Goal: Information Seeking & Learning: Find specific fact

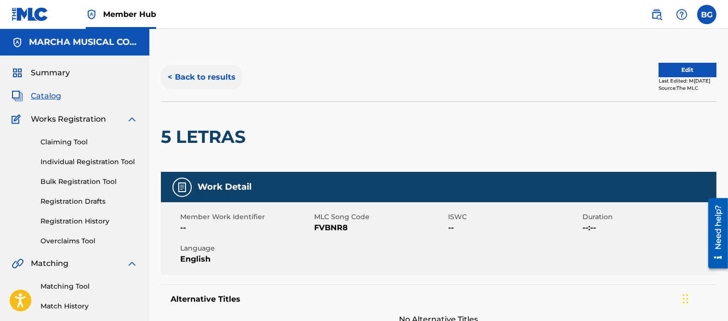
click at [171, 74] on button "< Back to results" at bounding box center [201, 77] width 81 height 24
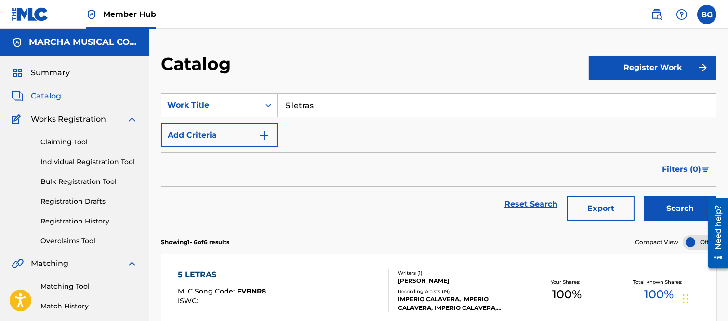
click at [337, 104] on input "5 letras" at bounding box center [497, 105] width 439 height 23
type input "5"
click at [293, 125] on strong "apoco" at bounding box center [298, 126] width 24 height 9
type input "apoco si"
click at [670, 206] on button "Search" at bounding box center [681, 208] width 72 height 24
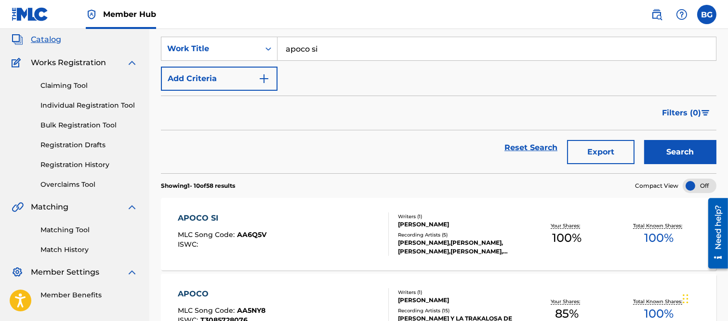
scroll to position [107, 0]
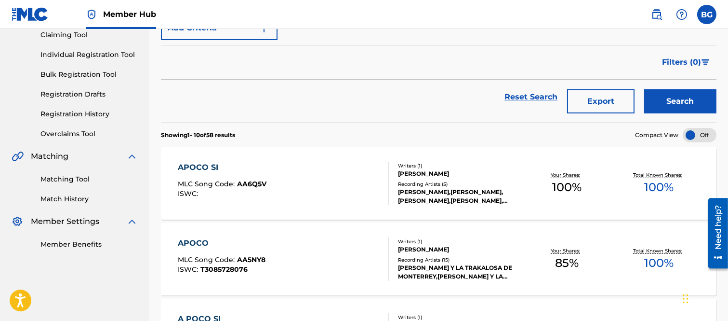
click at [194, 165] on div "APOCO SI" at bounding box center [222, 167] width 89 height 12
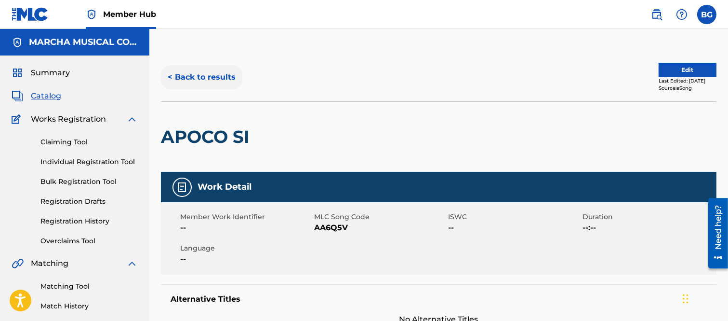
click at [170, 75] on button "< Back to results" at bounding box center [201, 77] width 81 height 24
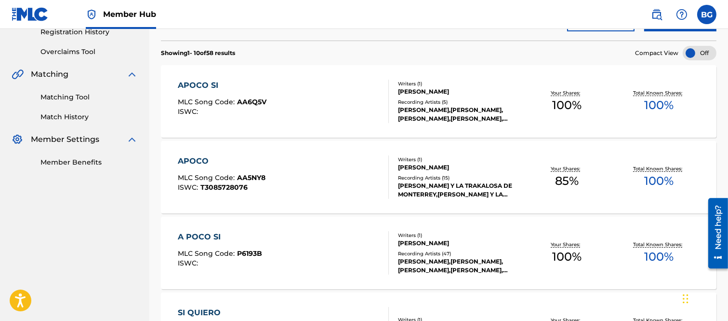
scroll to position [161, 0]
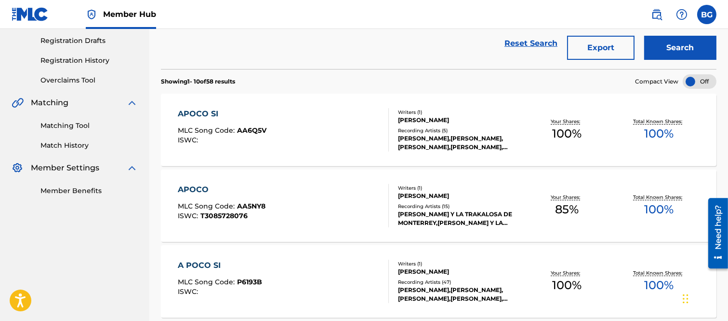
drag, startPoint x: 213, startPoint y: 113, endPoint x: 221, endPoint y: 115, distance: 8.0
click at [213, 113] on div "APOCO SI" at bounding box center [222, 114] width 89 height 12
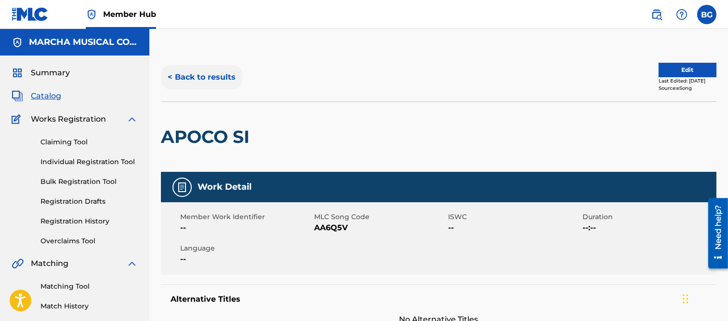
click at [172, 74] on button "< Back to results" at bounding box center [201, 77] width 81 height 24
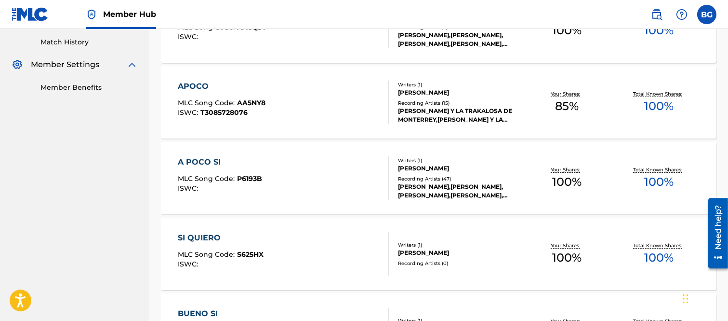
scroll to position [268, 0]
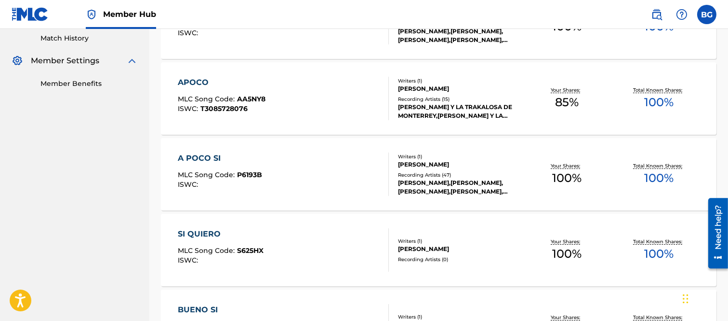
click at [205, 161] on div "A POCO SI" at bounding box center [220, 158] width 84 height 12
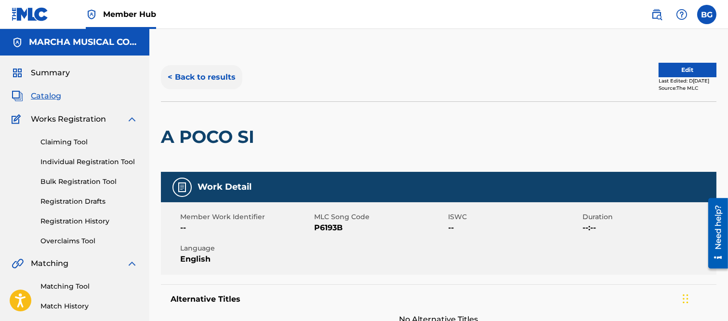
click at [172, 74] on button "< Back to results" at bounding box center [201, 77] width 81 height 24
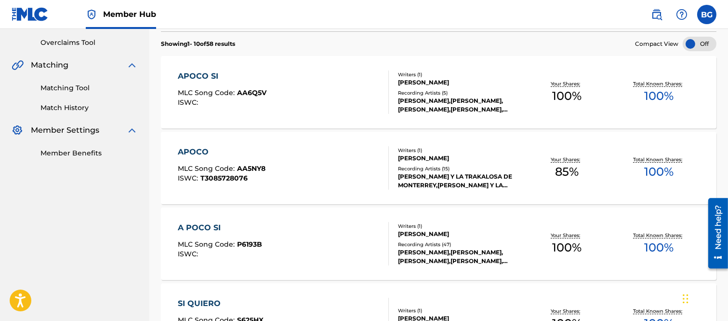
scroll to position [214, 0]
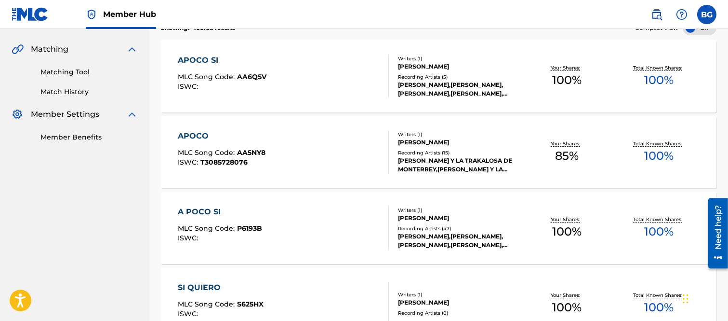
click at [202, 211] on div "A POCO SI" at bounding box center [220, 212] width 84 height 12
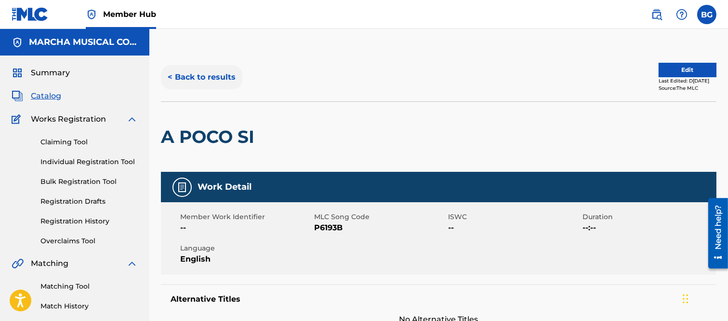
click at [170, 74] on button "< Back to results" at bounding box center [201, 77] width 81 height 24
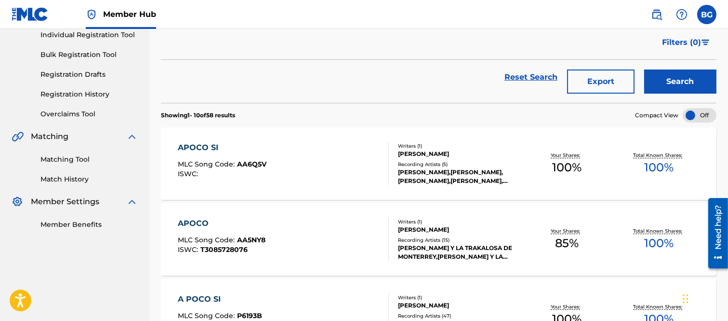
scroll to position [107, 0]
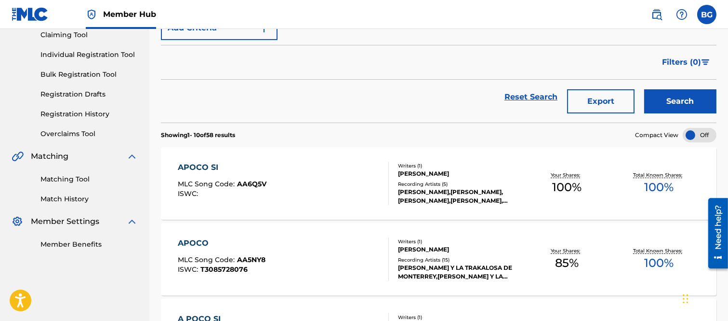
click at [205, 165] on div "APOCO SI" at bounding box center [222, 167] width 89 height 12
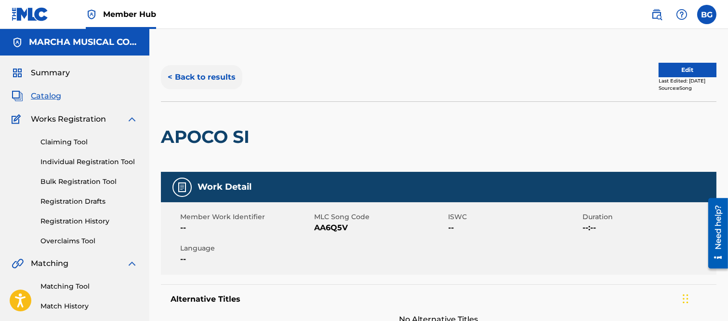
click at [171, 75] on button "< Back to results" at bounding box center [201, 77] width 81 height 24
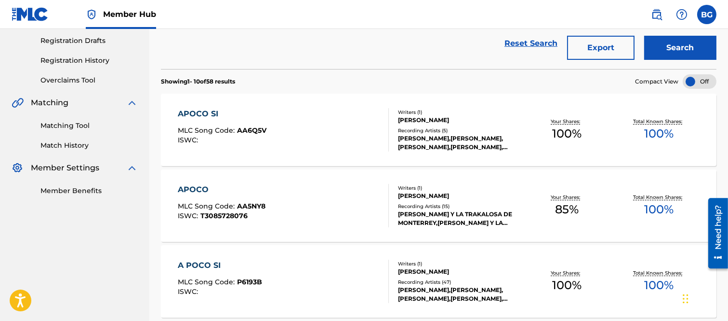
scroll to position [214, 0]
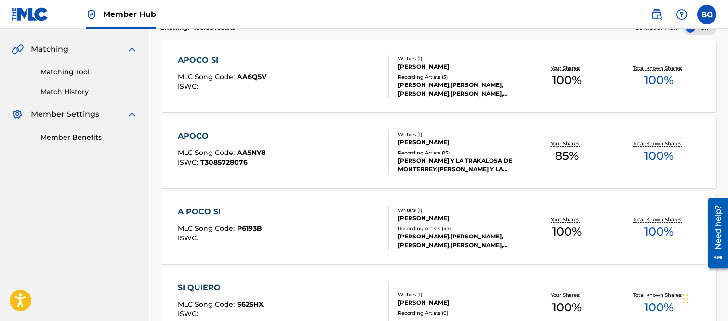
click at [201, 213] on div "A POCO SI" at bounding box center [220, 212] width 84 height 12
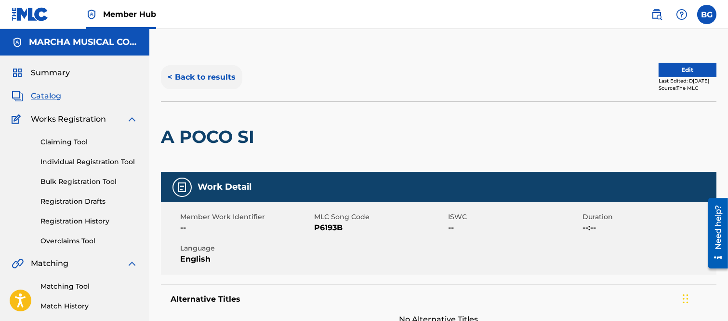
click at [171, 75] on button "< Back to results" at bounding box center [201, 77] width 81 height 24
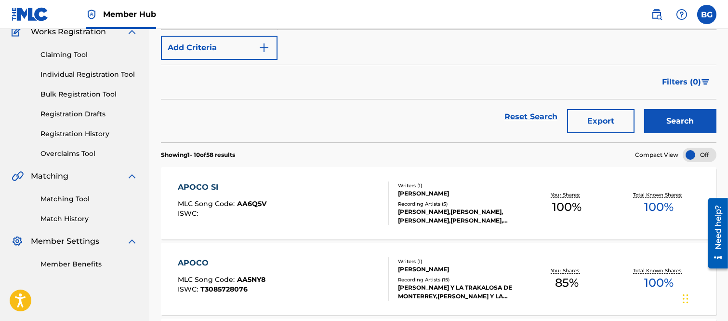
scroll to position [54, 0]
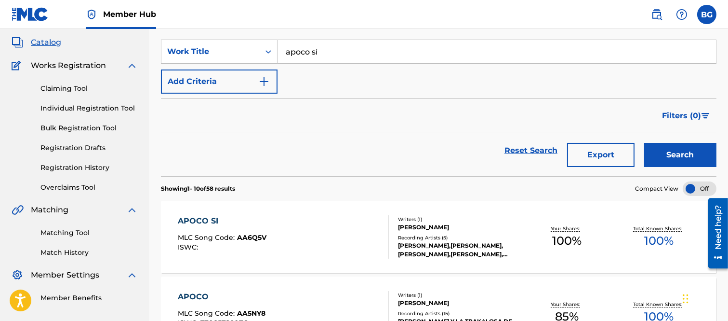
click at [189, 219] on div "APOCO SI" at bounding box center [222, 221] width 89 height 12
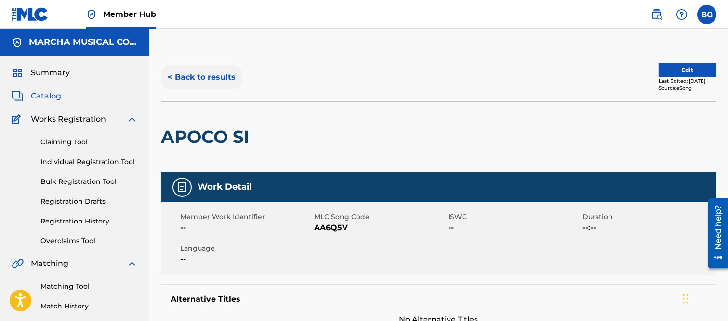
click at [170, 75] on button "< Back to results" at bounding box center [201, 77] width 81 height 24
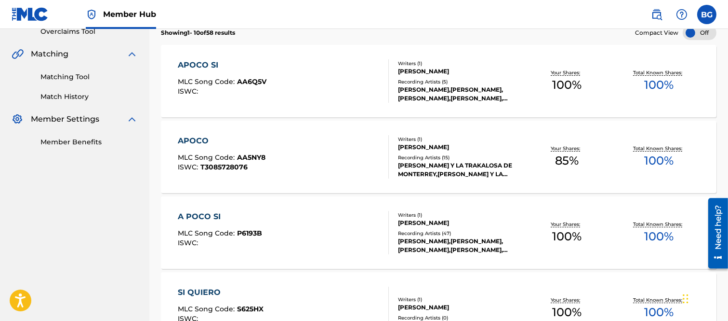
scroll to position [214, 0]
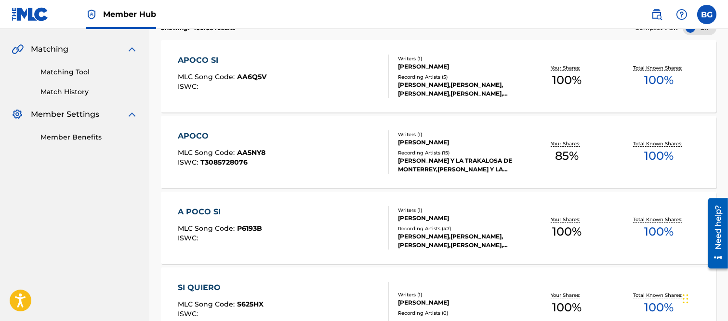
click at [196, 209] on div "A POCO SI" at bounding box center [220, 212] width 84 height 12
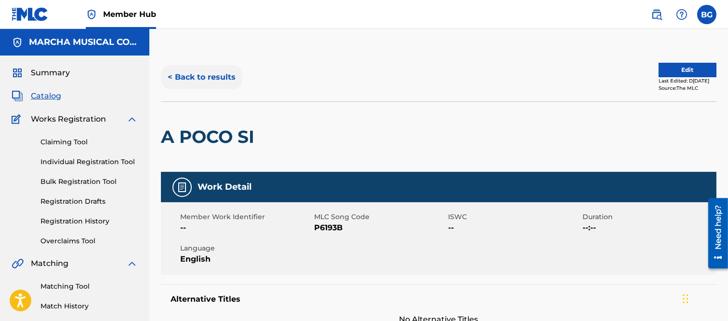
click at [172, 75] on button "< Back to results" at bounding box center [201, 77] width 81 height 24
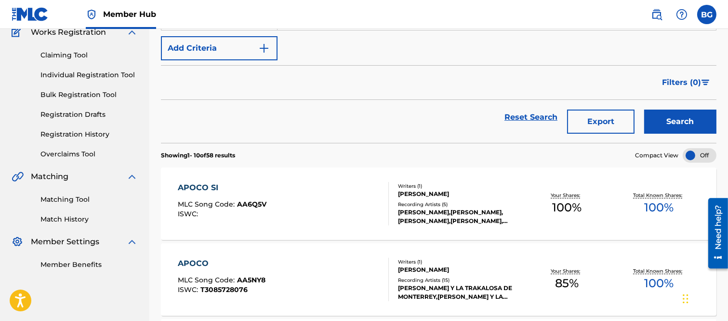
scroll to position [54, 0]
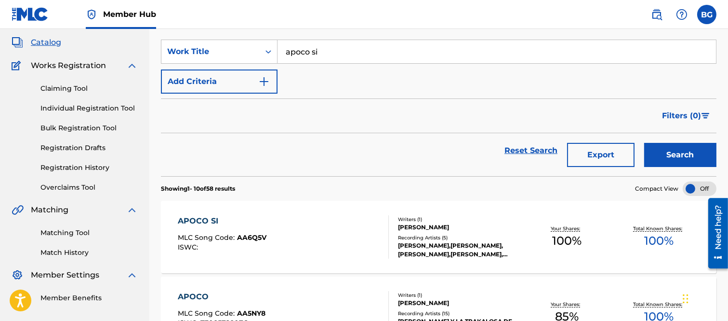
drag, startPoint x: 63, startPoint y: 107, endPoint x: 82, endPoint y: 112, distance: 20.3
click at [63, 107] on link "Individual Registration Tool" at bounding box center [88, 108] width 97 height 10
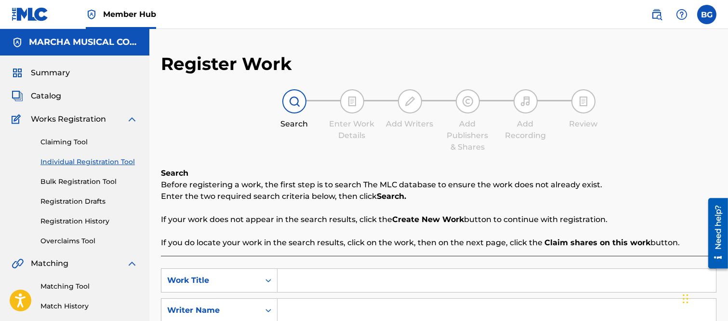
drag, startPoint x: 317, startPoint y: 279, endPoint x: 343, endPoint y: 262, distance: 31.2
click at [317, 279] on input "Search Form" at bounding box center [497, 280] width 439 height 23
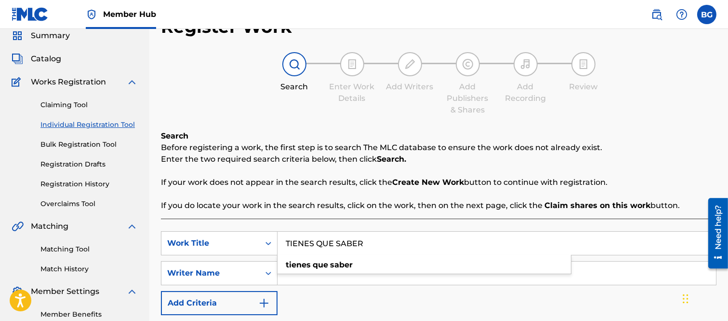
scroll to position [54, 0]
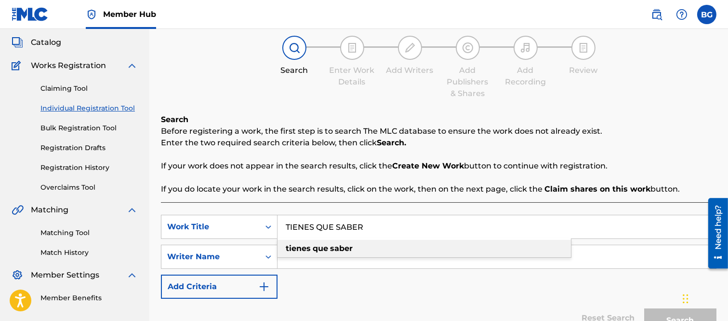
click at [322, 246] on strong "que" at bounding box center [320, 247] width 15 height 9
type input "tienes que saber"
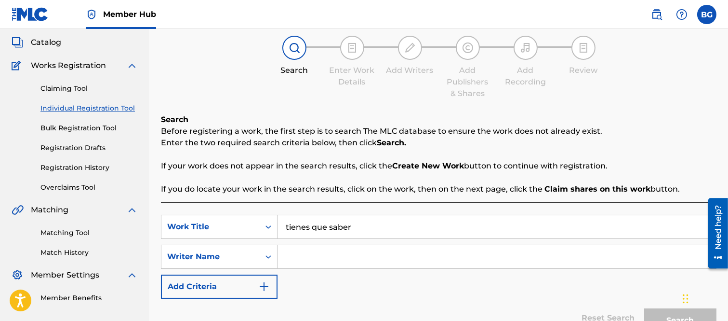
click at [300, 257] on input "Search Form" at bounding box center [497, 256] width 439 height 23
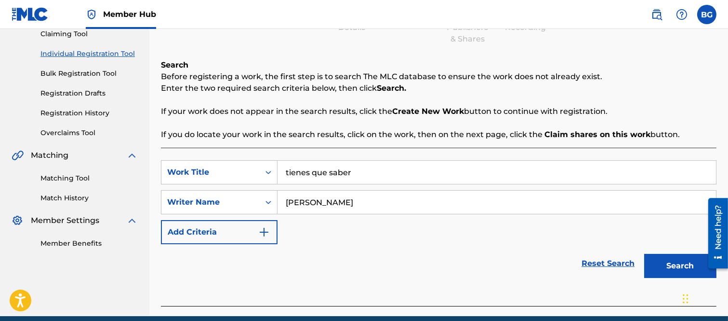
scroll to position [149, 0]
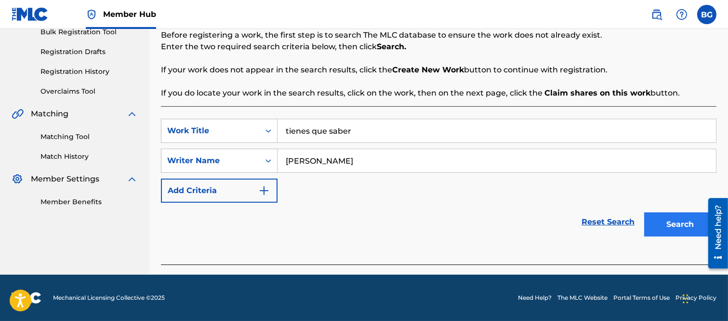
type input "[PERSON_NAME]"
click at [664, 219] on button "Search" at bounding box center [681, 224] width 72 height 24
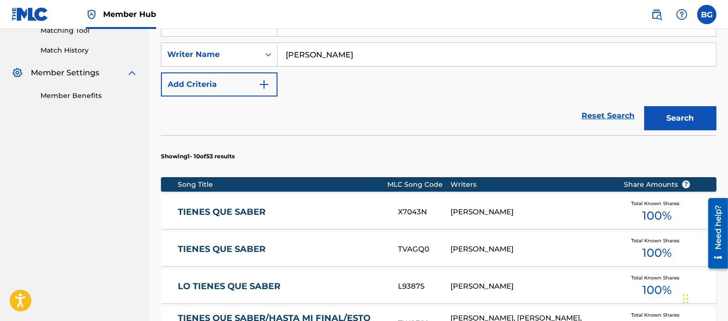
scroll to position [363, 0]
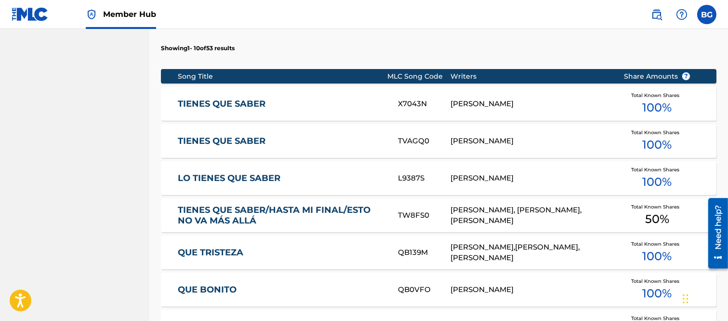
click at [227, 102] on link "TIENES QUE SABER" at bounding box center [281, 103] width 207 height 11
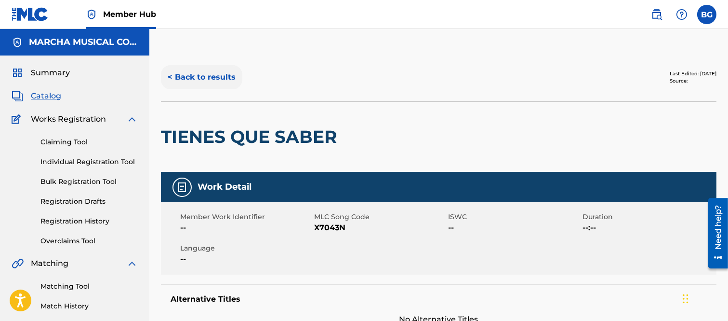
click at [171, 74] on button "< Back to results" at bounding box center [201, 77] width 81 height 24
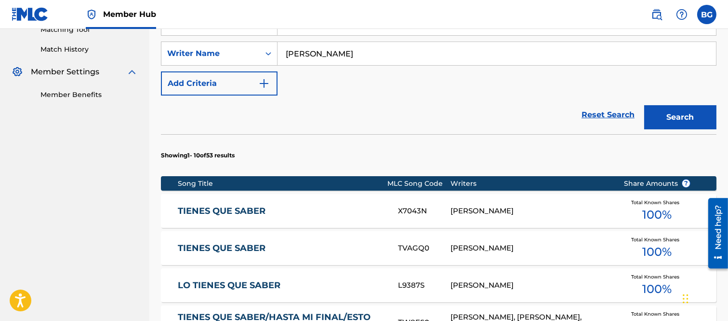
scroll to position [333, 0]
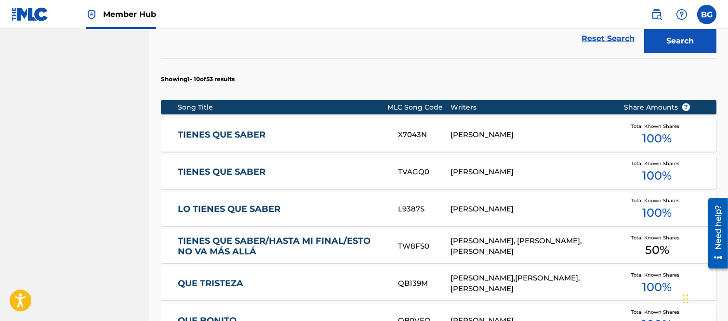
click at [227, 171] on link "TIENES QUE SABER" at bounding box center [281, 171] width 207 height 11
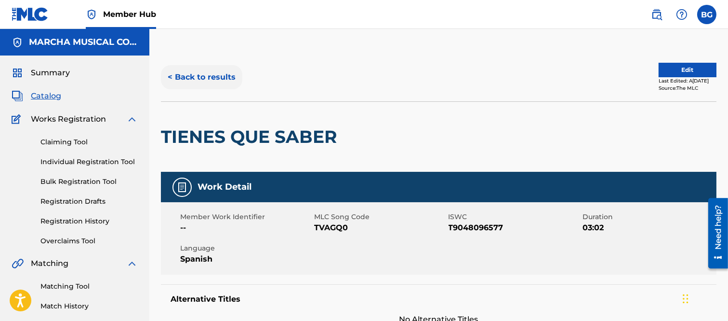
click at [170, 77] on button "< Back to results" at bounding box center [201, 77] width 81 height 24
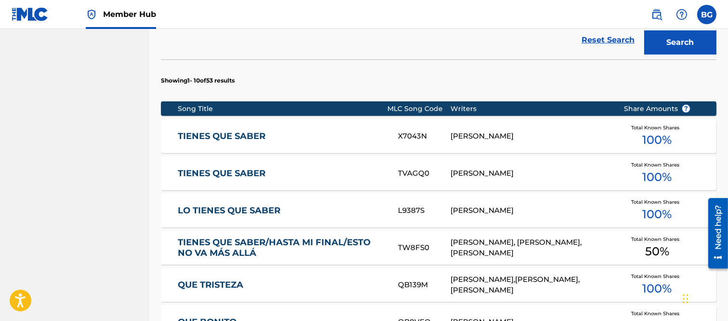
scroll to position [333, 0]
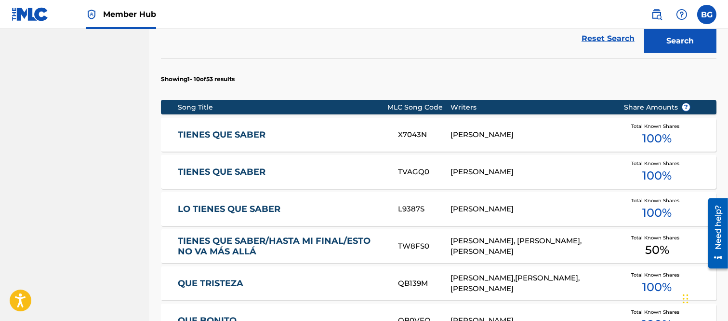
click at [222, 133] on link "TIENES QUE SABER" at bounding box center [281, 134] width 207 height 11
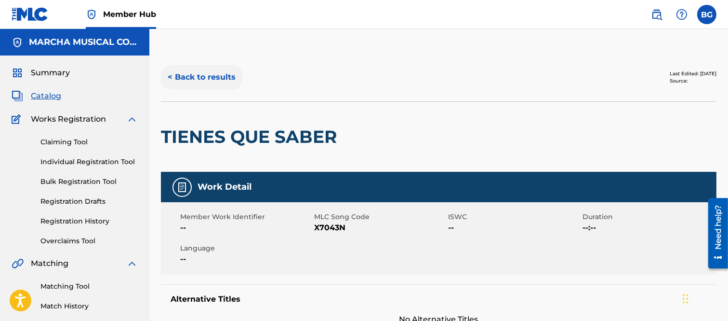
click at [168, 75] on button "< Back to results" at bounding box center [201, 77] width 81 height 24
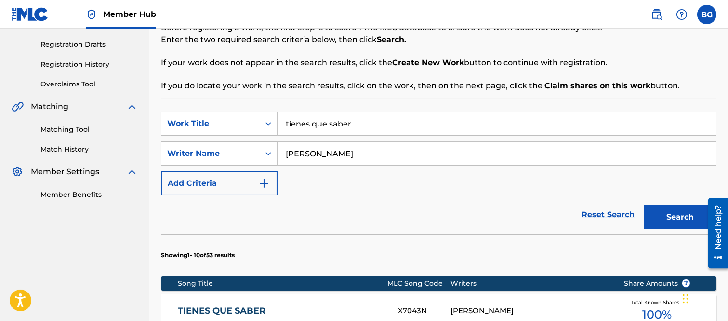
scroll to position [279, 0]
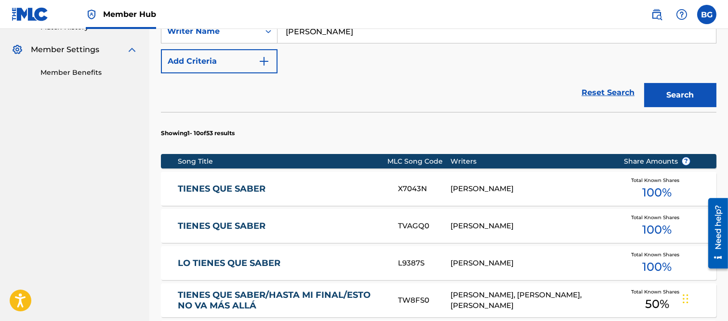
click at [234, 227] on link "TIENES QUE SABER" at bounding box center [281, 225] width 207 height 11
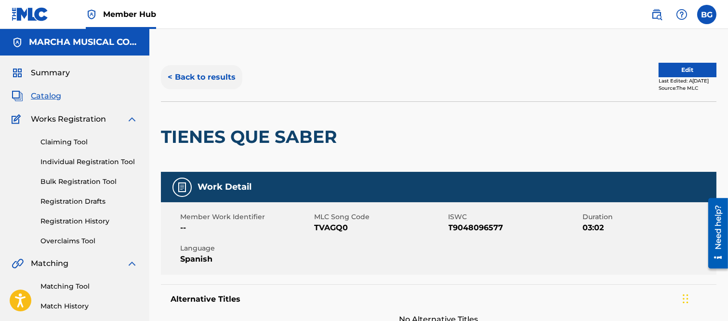
click at [172, 75] on button "< Back to results" at bounding box center [201, 77] width 81 height 24
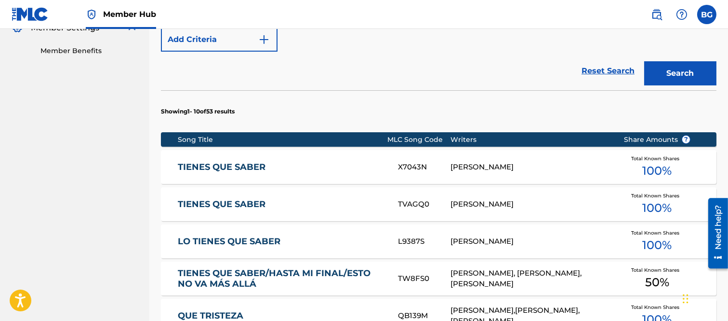
scroll to position [333, 0]
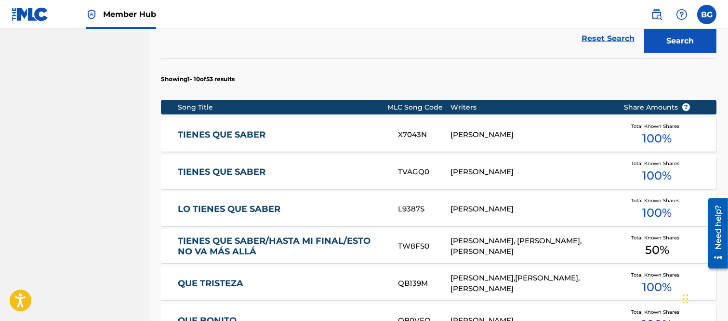
click at [237, 172] on link "TIENES QUE SABER" at bounding box center [281, 171] width 207 height 11
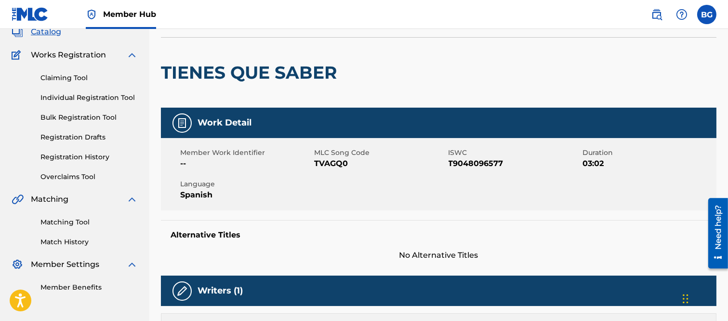
scroll to position [54, 0]
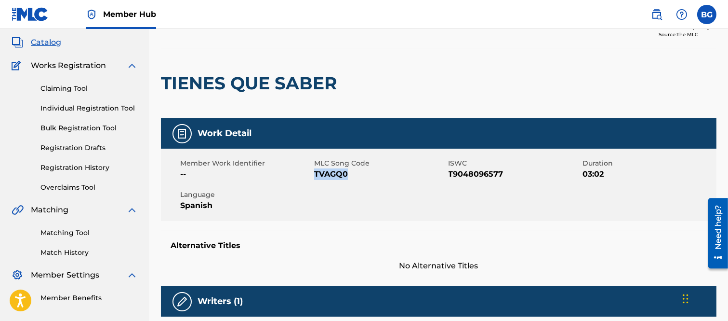
drag, startPoint x: 316, startPoint y: 175, endPoint x: 346, endPoint y: 175, distance: 29.9
click at [346, 175] on span "TVAGQ0" at bounding box center [380, 174] width 132 height 12
copy span "TVAGQ0"
click at [451, 78] on div at bounding box center [406, 83] width 128 height 70
drag, startPoint x: 316, startPoint y: 174, endPoint x: 346, endPoint y: 175, distance: 30.4
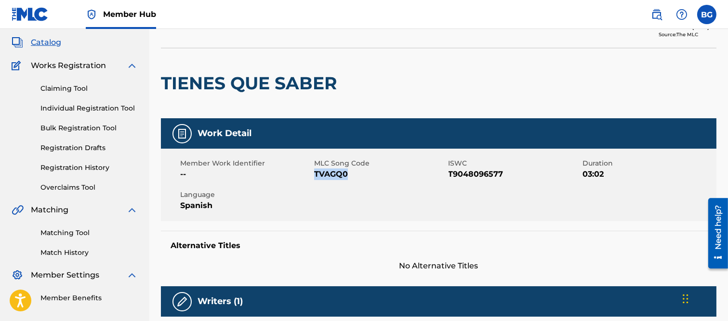
click at [346, 175] on span "TVAGQ0" at bounding box center [380, 174] width 132 height 12
copy span "TVAGQ0"
click at [398, 176] on span "TVAGQ0" at bounding box center [380, 174] width 132 height 12
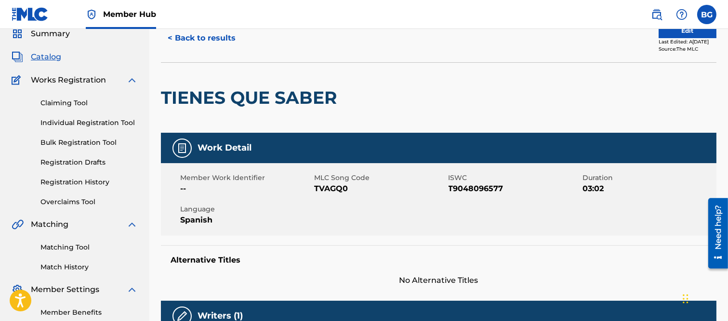
scroll to position [0, 0]
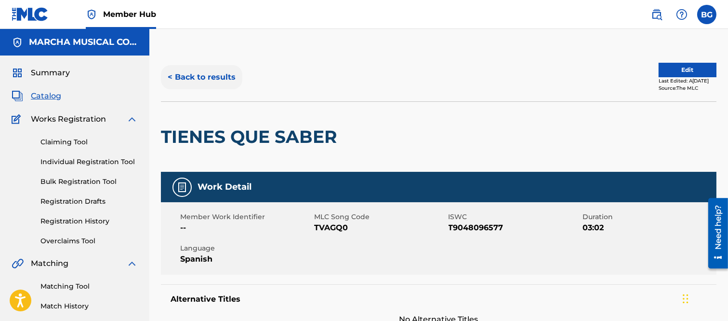
click at [172, 74] on button "< Back to results" at bounding box center [201, 77] width 81 height 24
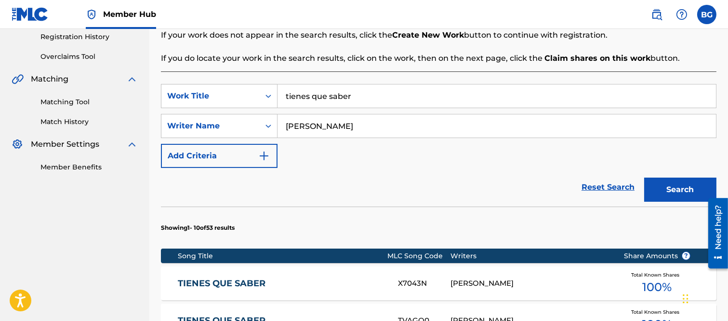
scroll to position [279, 0]
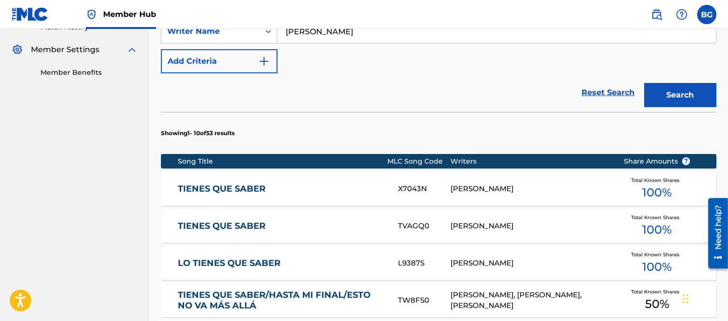
click at [233, 189] on link "TIENES QUE SABER" at bounding box center [281, 188] width 207 height 11
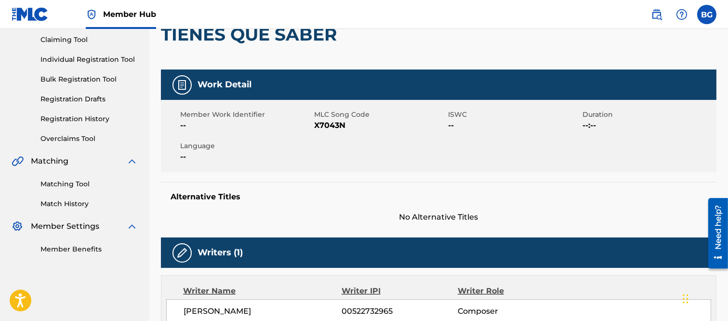
scroll to position [107, 0]
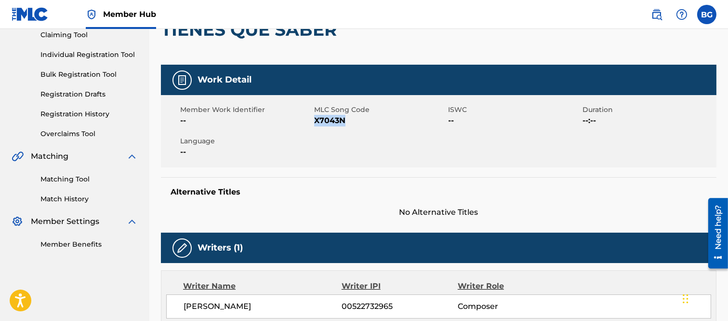
drag, startPoint x: 316, startPoint y: 119, endPoint x: 343, endPoint y: 120, distance: 27.5
click at [343, 120] on span "X7043N" at bounding box center [380, 121] width 132 height 12
copy span "X7043N"
drag, startPoint x: 444, startPoint y: 124, endPoint x: 450, endPoint y: 123, distance: 6.3
click at [445, 124] on span "X7043N" at bounding box center [380, 121] width 132 height 12
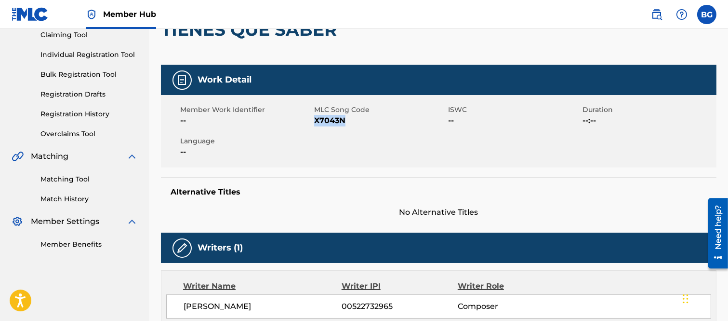
click at [417, 126] on div "Member Work Identifier -- MLC Song Code X7043N ISWC -- Duration --:-- Language …" at bounding box center [439, 131] width 556 height 72
click at [330, 121] on span "X7043N" at bounding box center [380, 121] width 132 height 12
click at [345, 128] on div "Member Work Identifier -- MLC Song Code X7043N ISWC -- Duration --:-- Language …" at bounding box center [439, 131] width 556 height 72
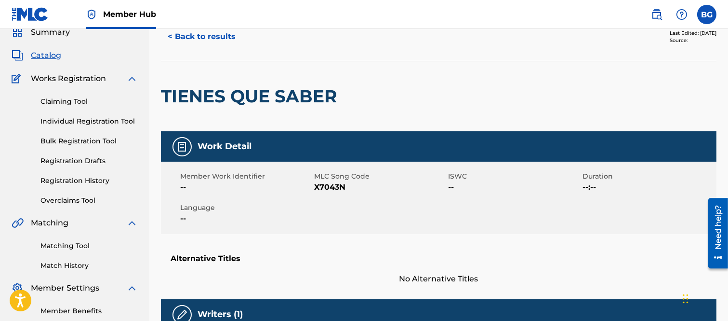
scroll to position [0, 0]
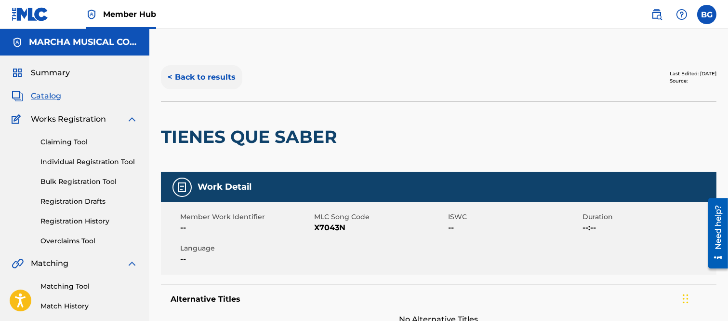
click at [169, 76] on button "< Back to results" at bounding box center [201, 77] width 81 height 24
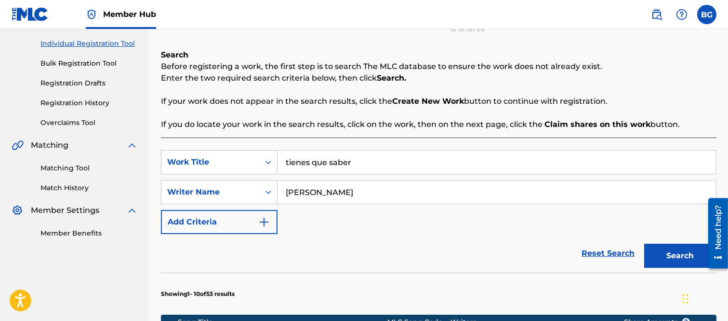
scroll to position [333, 0]
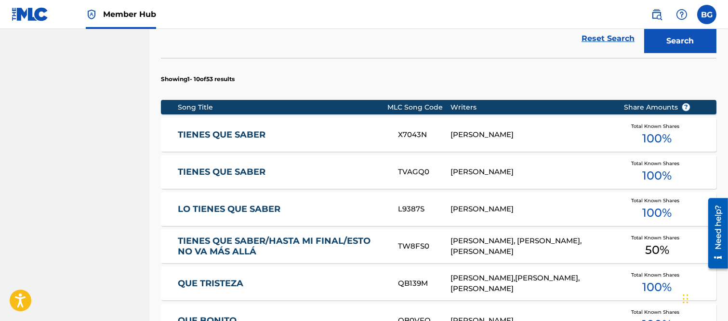
click at [225, 174] on link "TIENES QUE SABER" at bounding box center [281, 171] width 207 height 11
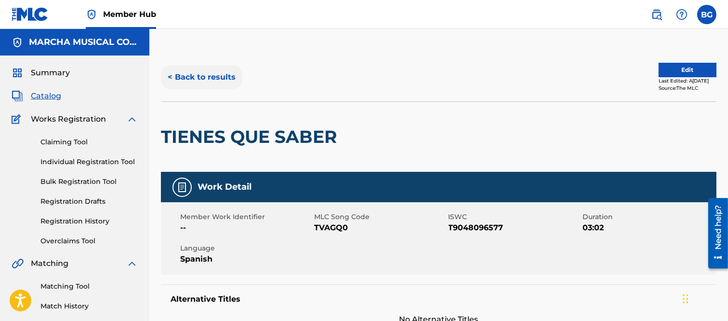
click at [171, 77] on button "< Back to results" at bounding box center [201, 77] width 81 height 24
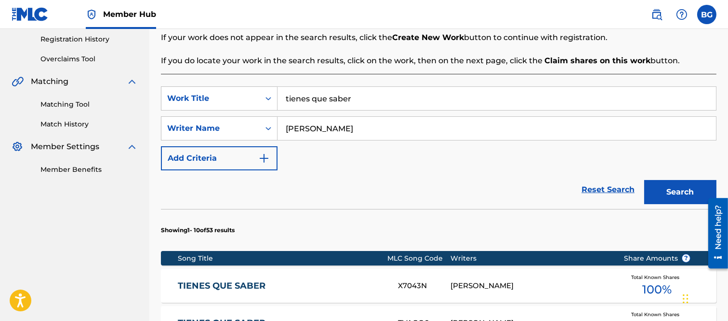
scroll to position [225, 0]
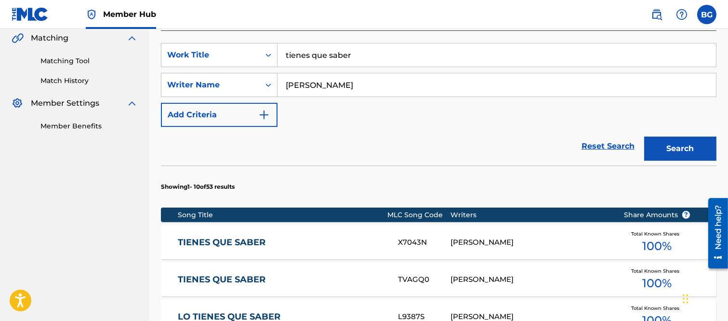
click at [233, 242] on link "TIENES QUE SABER" at bounding box center [281, 242] width 207 height 11
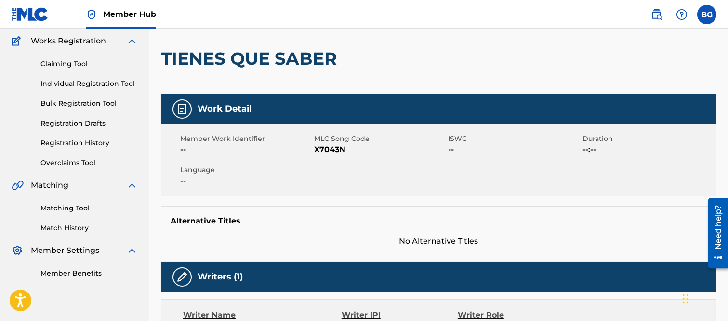
scroll to position [54, 0]
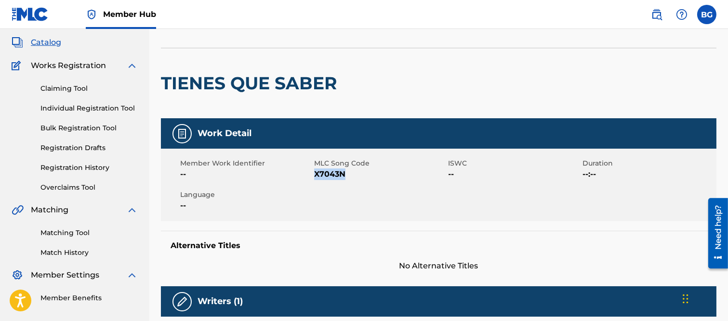
drag, startPoint x: 315, startPoint y: 174, endPoint x: 344, endPoint y: 171, distance: 29.0
click at [344, 171] on span "X7043N" at bounding box center [380, 174] width 132 height 12
copy span "X7043N"
drag, startPoint x: 395, startPoint y: 78, endPoint x: 210, endPoint y: 71, distance: 185.2
click at [394, 78] on div at bounding box center [406, 83] width 128 height 70
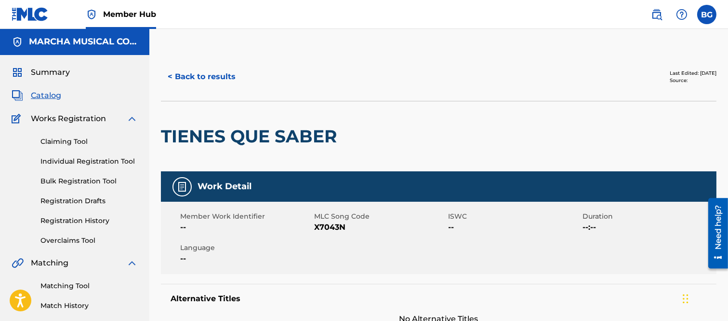
scroll to position [0, 0]
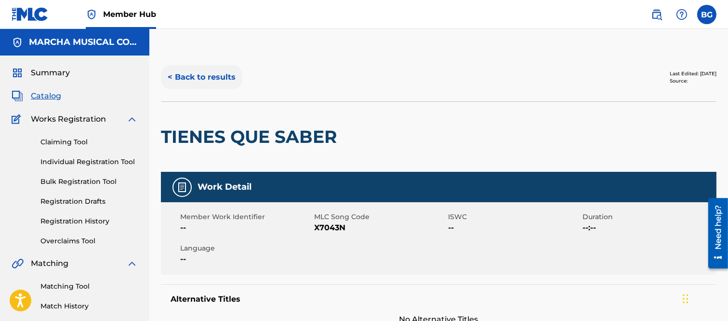
click at [171, 75] on button "< Back to results" at bounding box center [201, 77] width 81 height 24
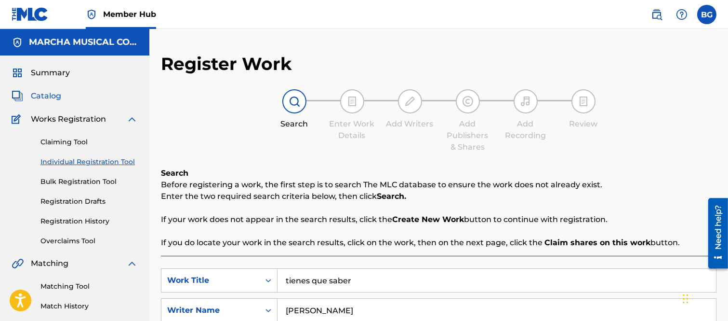
click at [52, 94] on span "Catalog" at bounding box center [46, 96] width 30 height 12
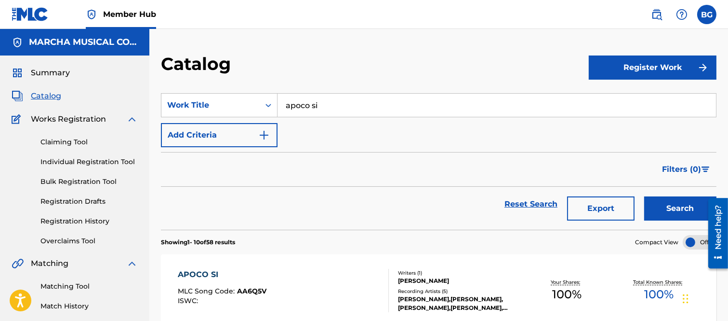
click at [343, 106] on input "apoco si" at bounding box center [497, 105] width 439 height 23
click at [309, 127] on strong "apoco" at bounding box center [298, 126] width 24 height 9
drag, startPoint x: 664, startPoint y: 201, endPoint x: 646, endPoint y: 194, distance: 19.1
click at [665, 201] on button "Search" at bounding box center [681, 208] width 72 height 24
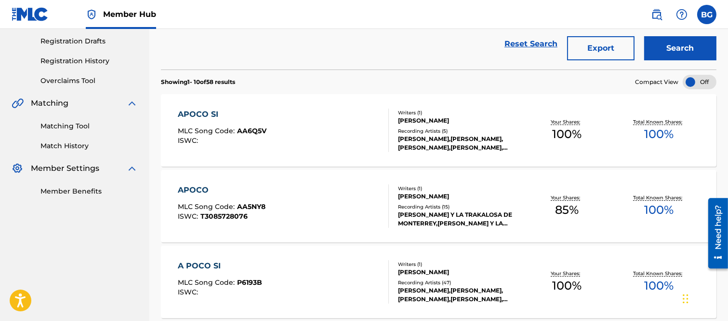
scroll to position [161, 0]
click at [200, 112] on div "APOCO SI" at bounding box center [222, 114] width 89 height 12
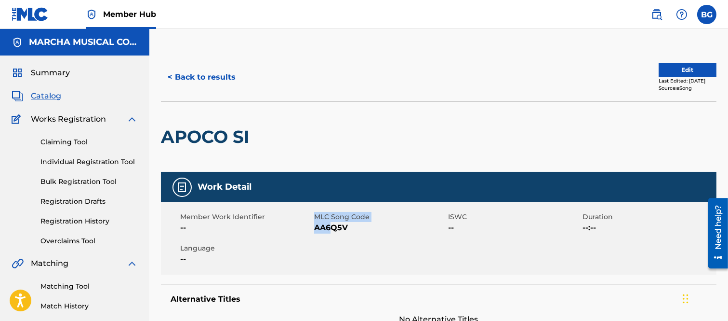
drag, startPoint x: 314, startPoint y: 227, endPoint x: 341, endPoint y: 236, distance: 28.7
click at [334, 229] on div "Member Work Identifier -- MLC Song Code AA6Q5V ISWC -- Duration --:-- Language …" at bounding box center [439, 238] width 556 height 72
click at [341, 237] on div "Member Work Identifier -- MLC Song Code AA6Q5V ISWC -- Duration --:-- Language …" at bounding box center [439, 238] width 556 height 72
drag, startPoint x: 316, startPoint y: 227, endPoint x: 345, endPoint y: 230, distance: 29.1
click at [345, 230] on span "AA6Q5V" at bounding box center [380, 228] width 132 height 12
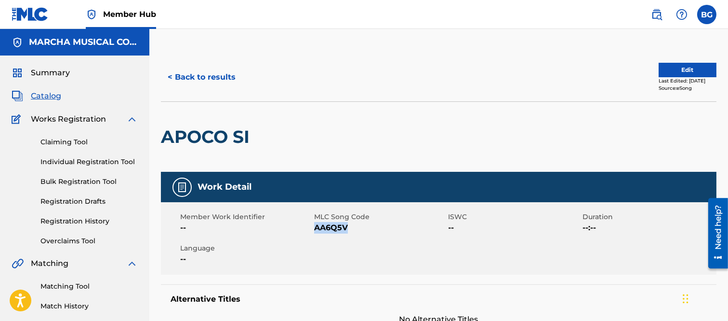
copy span "AA6Q5V"
drag, startPoint x: 350, startPoint y: 60, endPoint x: 255, endPoint y: 101, distance: 104.3
click at [351, 60] on div "< Back to results Edit Last Edited: [DATE] Source: eSong" at bounding box center [439, 77] width 556 height 48
click at [170, 76] on button "< Back to results" at bounding box center [201, 77] width 81 height 24
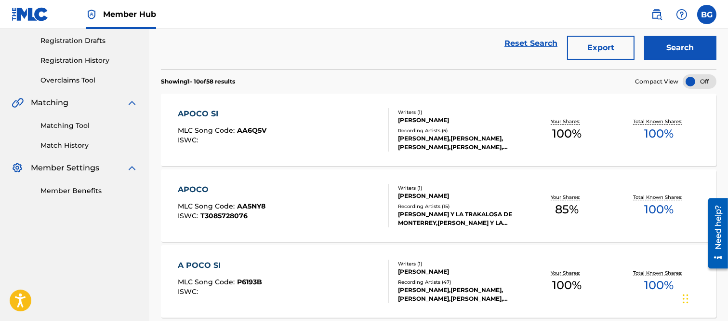
scroll to position [214, 0]
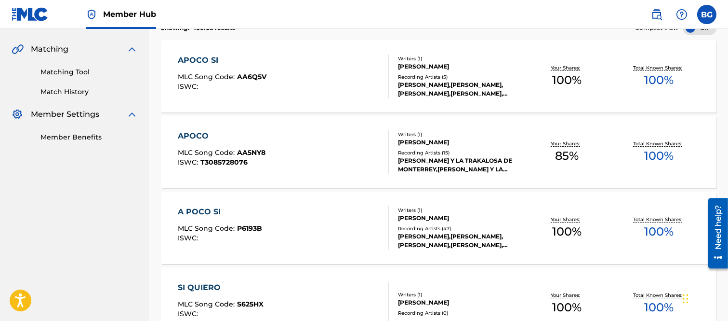
click at [213, 211] on div "A POCO SI" at bounding box center [220, 212] width 84 height 12
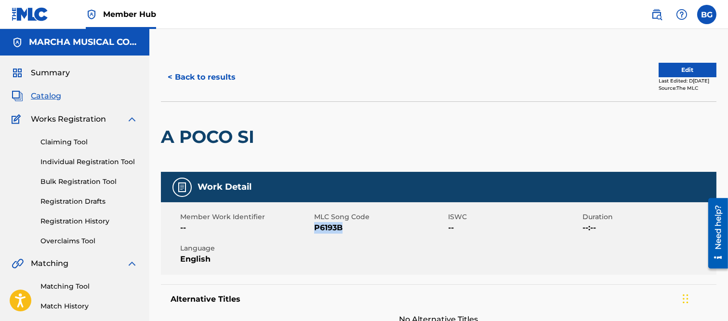
drag, startPoint x: 315, startPoint y: 228, endPoint x: 339, endPoint y: 227, distance: 24.6
click at [346, 227] on span "P6193B" at bounding box center [380, 228] width 132 height 12
copy span "P6193B"
drag, startPoint x: 420, startPoint y: 126, endPoint x: 200, endPoint y: 2, distance: 252.5
click at [420, 126] on div "A POCO SI" at bounding box center [439, 136] width 556 height 70
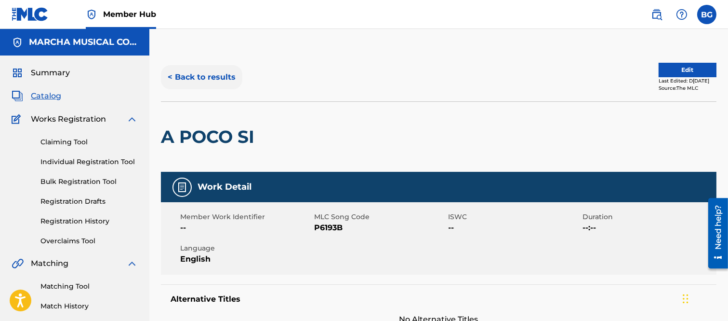
click at [171, 73] on button "< Back to results" at bounding box center [201, 77] width 81 height 24
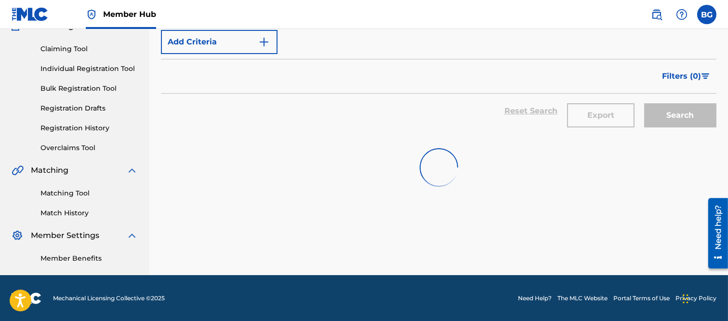
scroll to position [214, 0]
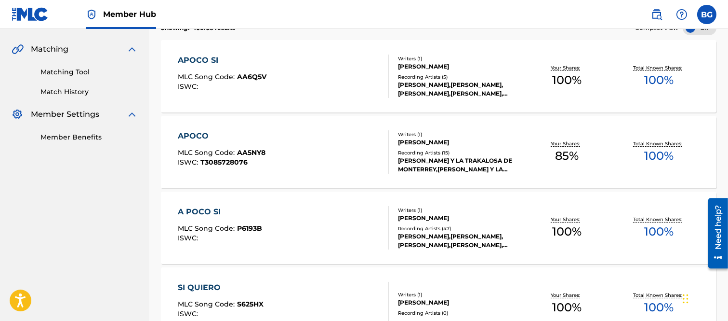
drag, startPoint x: 104, startPoint y: 184, endPoint x: 123, endPoint y: 178, distance: 20.1
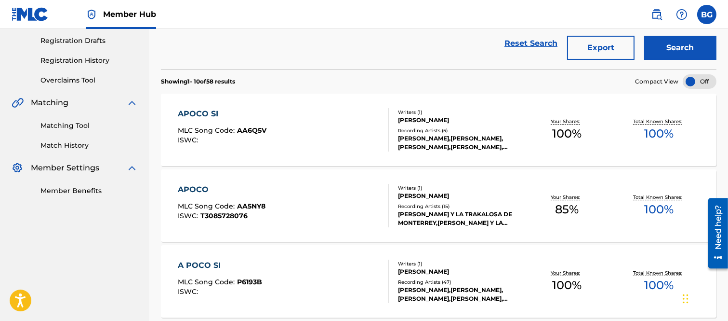
drag, startPoint x: 205, startPoint y: 109, endPoint x: 215, endPoint y: 108, distance: 10.1
click at [205, 108] on div "APOCO SI" at bounding box center [222, 114] width 89 height 12
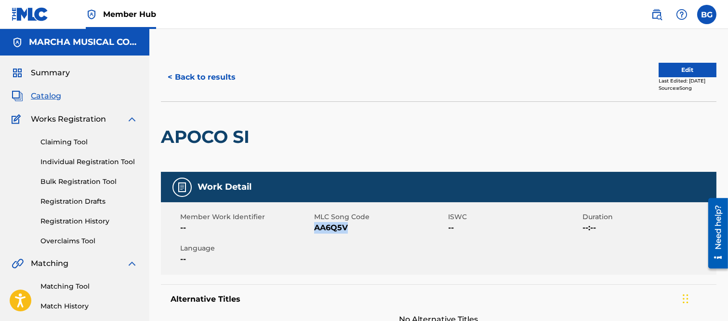
drag, startPoint x: 315, startPoint y: 228, endPoint x: 348, endPoint y: 223, distance: 32.7
click at [348, 223] on span "AA6Q5V" at bounding box center [380, 228] width 132 height 12
copy span "AA6Q5V"
click at [403, 230] on span "AA6Q5V" at bounding box center [380, 228] width 132 height 12
click at [171, 75] on button "< Back to results" at bounding box center [201, 77] width 81 height 24
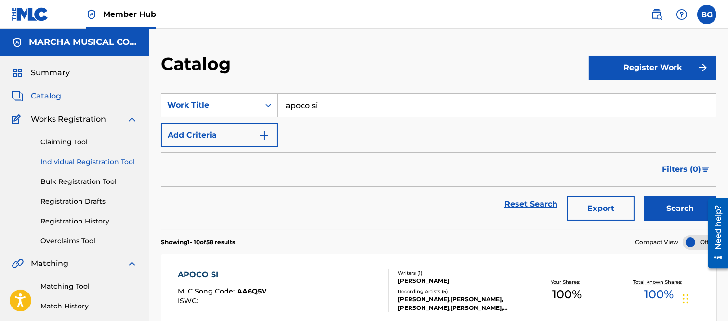
click at [60, 160] on link "Individual Registration Tool" at bounding box center [88, 162] width 97 height 10
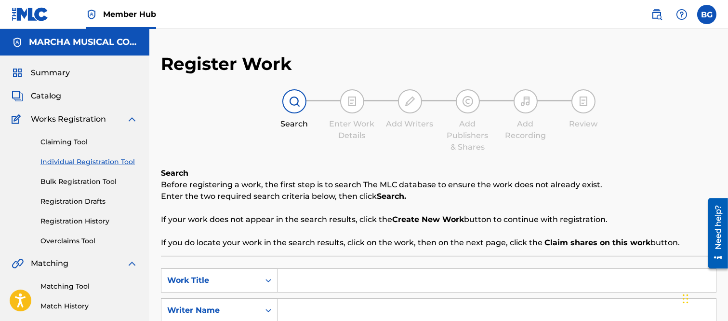
drag, startPoint x: 315, startPoint y: 277, endPoint x: 301, endPoint y: 276, distance: 14.0
click at [310, 277] on input "Search Form" at bounding box center [497, 280] width 439 height 23
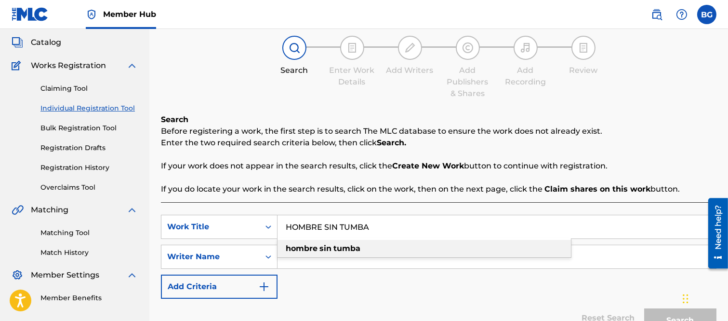
click at [328, 248] on strong "sin" at bounding box center [326, 247] width 12 height 9
type input "hombre sin tumba"
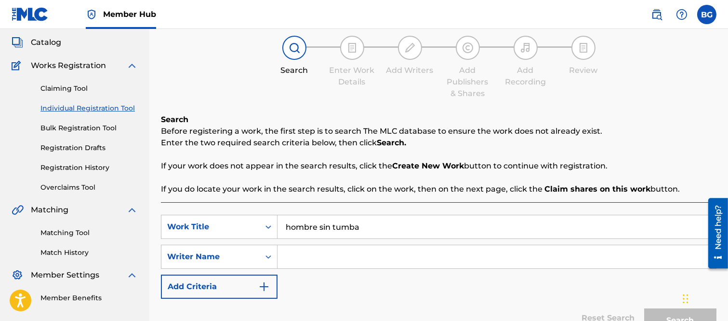
click at [301, 258] on input "Search Form" at bounding box center [497, 256] width 439 height 23
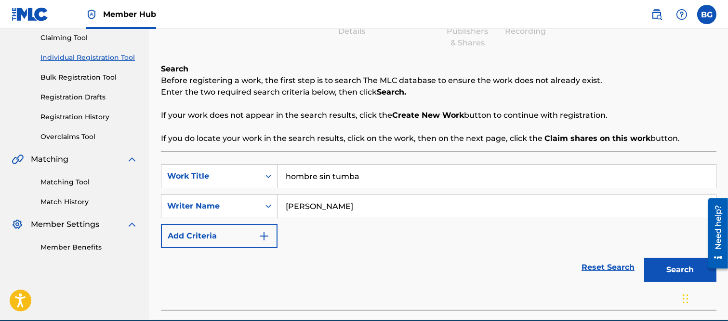
scroll to position [149, 0]
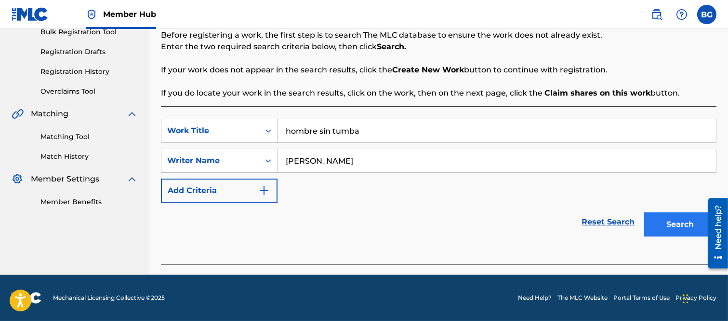
type input "[PERSON_NAME]"
click at [669, 219] on button "Search" at bounding box center [681, 224] width 72 height 24
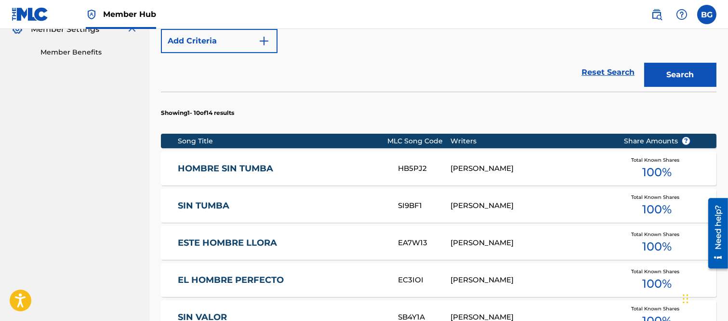
scroll to position [310, 0]
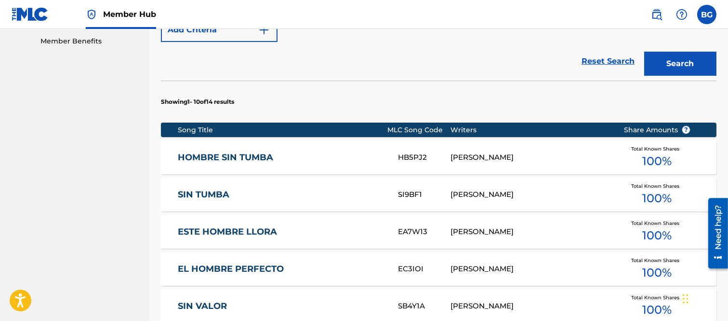
click at [195, 155] on link "HOMBRE SIN TUMBA" at bounding box center [281, 157] width 207 height 11
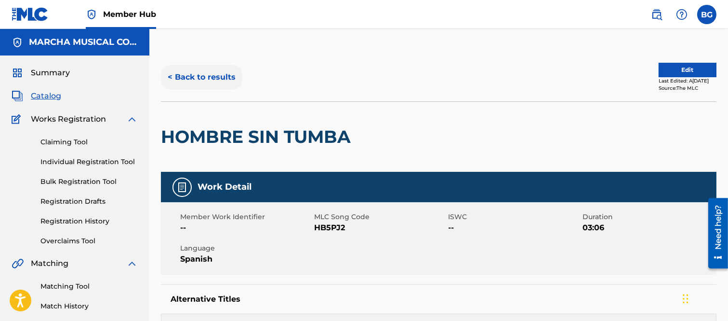
click at [172, 75] on button "< Back to results" at bounding box center [201, 77] width 81 height 24
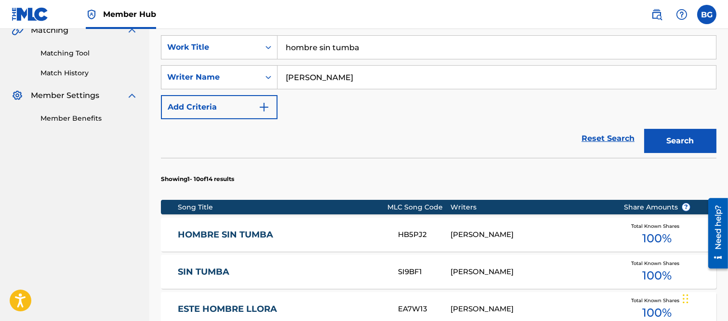
scroll to position [333, 0]
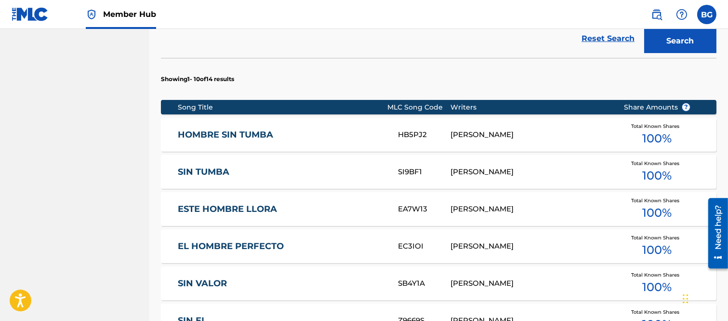
click at [220, 173] on link "SIN TUMBA" at bounding box center [281, 171] width 207 height 11
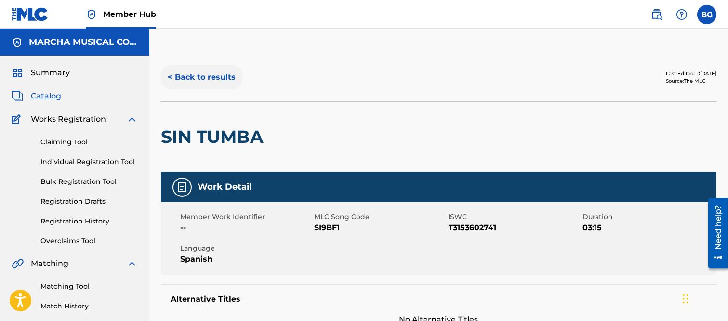
click at [169, 76] on button "< Back to results" at bounding box center [201, 77] width 81 height 24
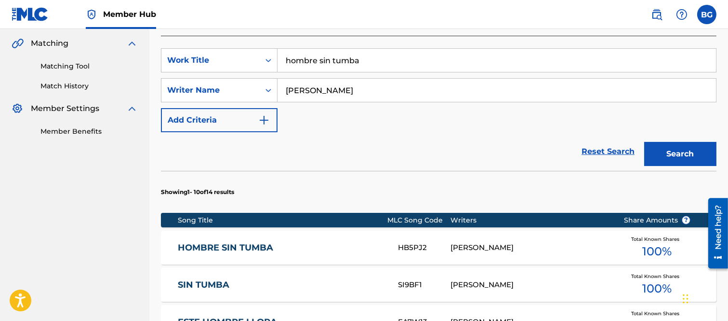
scroll to position [333, 0]
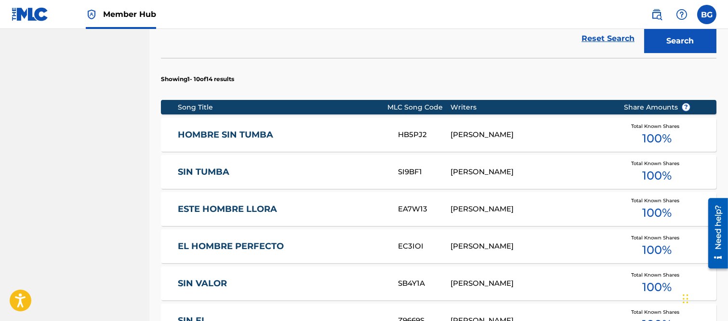
click at [22, 68] on nav "MARCHA MUSICAL CORP. Summary Catalog Works Registration Claiming Tool Individua…" at bounding box center [74, 152] width 149 height 912
click at [204, 172] on link "SIN TUMBA" at bounding box center [281, 171] width 207 height 11
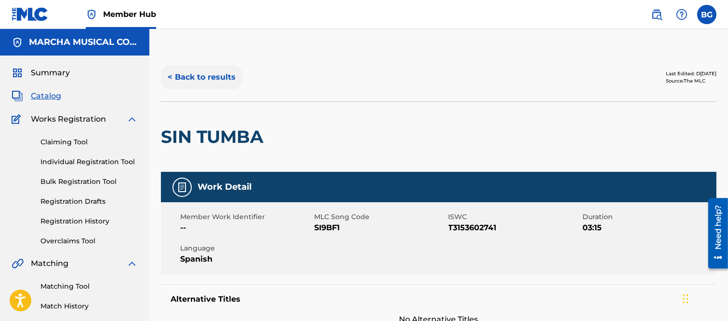
click at [171, 76] on button "< Back to results" at bounding box center [201, 77] width 81 height 24
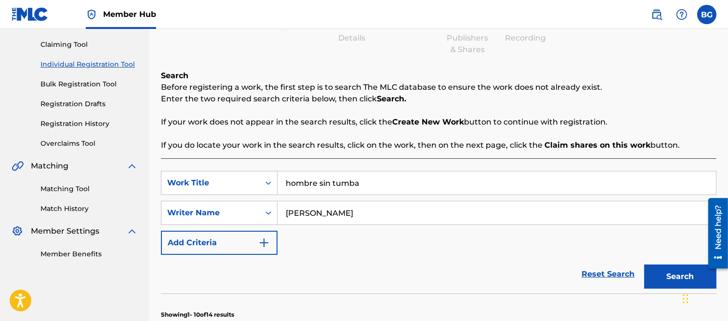
scroll to position [107, 0]
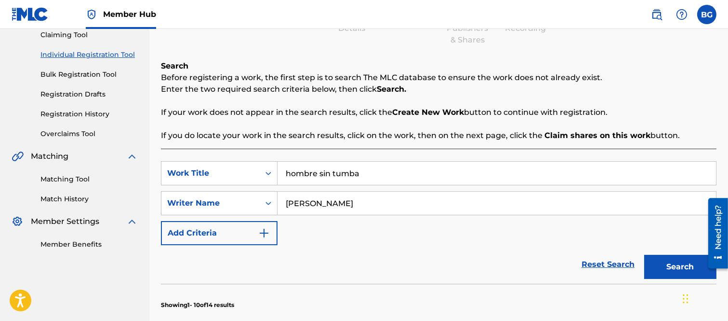
click at [375, 176] on input "hombre sin tumba" at bounding box center [497, 172] width 439 height 23
type input "h"
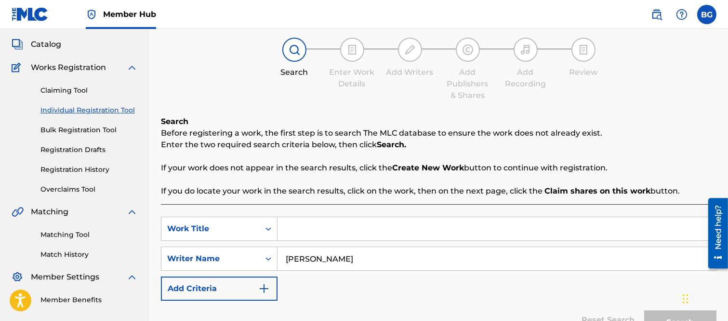
scroll to position [0, 0]
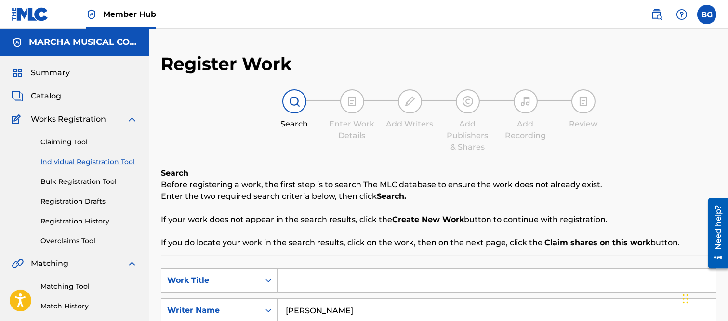
click at [54, 94] on span "Catalog" at bounding box center [46, 96] width 30 height 12
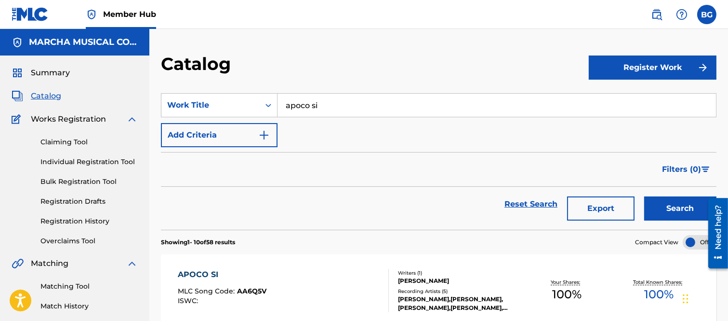
click at [328, 102] on input "apoco si" at bounding box center [497, 105] width 439 height 23
type input "a"
click at [304, 126] on strong "buey" at bounding box center [313, 126] width 20 height 9
type input "que buey soy"
click at [656, 203] on button "Search" at bounding box center [681, 208] width 72 height 24
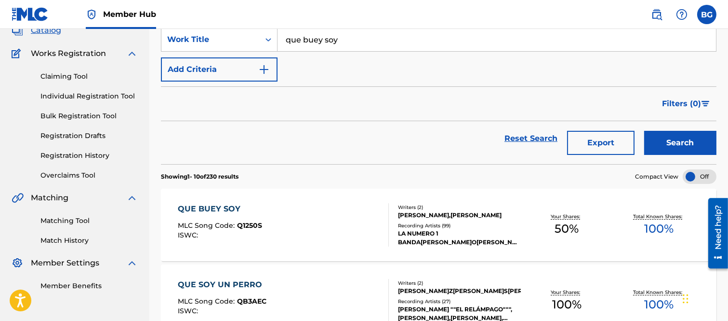
scroll to position [161, 0]
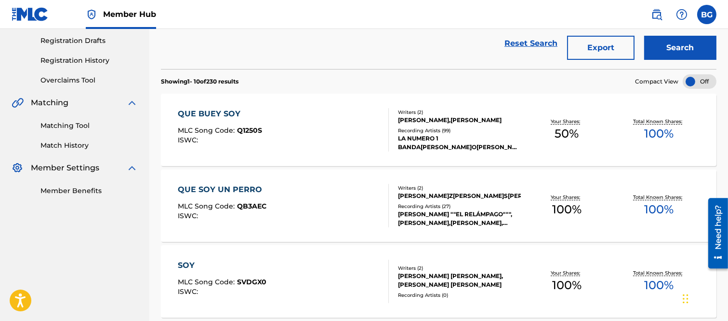
click at [224, 112] on div "QUE BUEY SOY" at bounding box center [220, 114] width 84 height 12
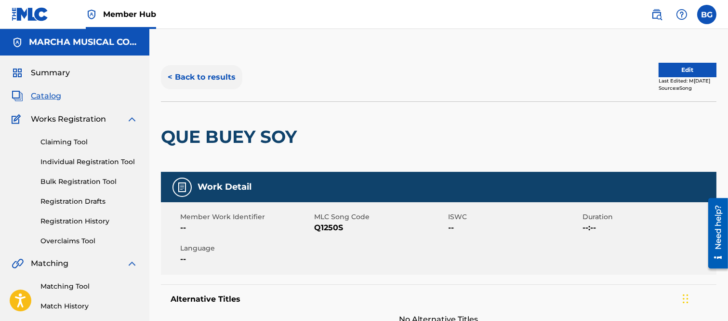
click at [172, 76] on button "< Back to results" at bounding box center [201, 77] width 81 height 24
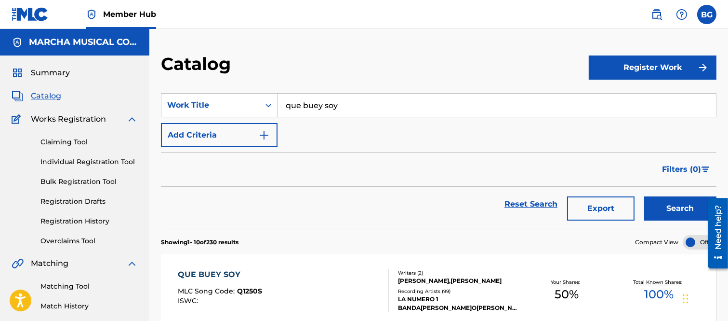
click at [312, 106] on input "que buey soy" at bounding box center [497, 105] width 439 height 23
type input "que Wey soy"
click at [344, 103] on input "que Wey soy" at bounding box center [497, 105] width 439 height 23
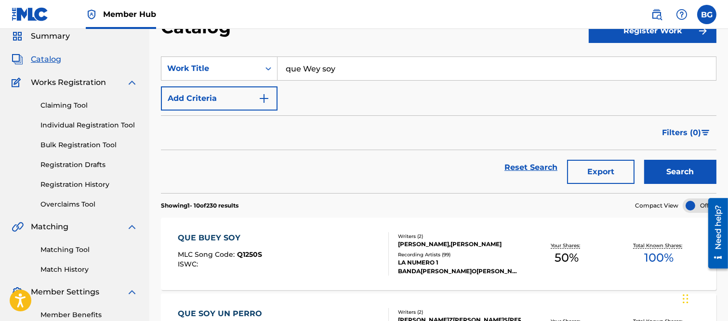
scroll to position [107, 0]
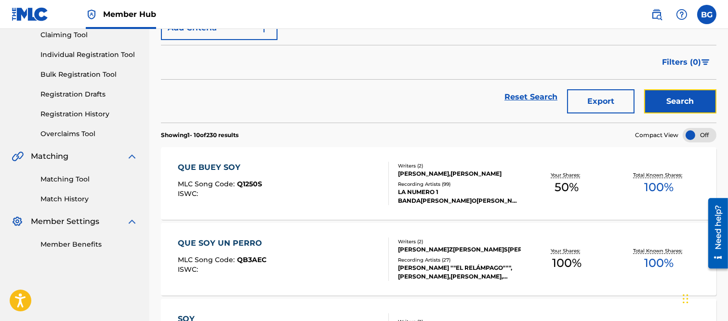
click at [668, 95] on button "Search" at bounding box center [681, 101] width 72 height 24
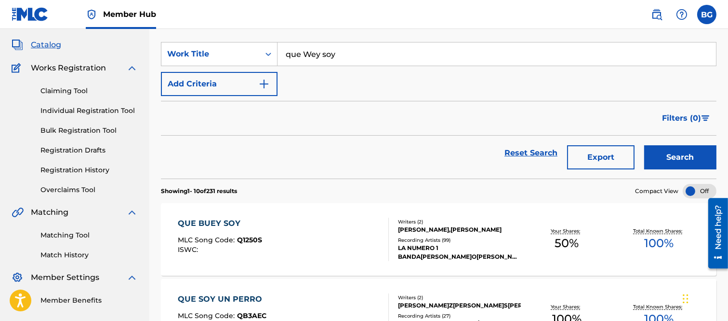
scroll to position [0, 0]
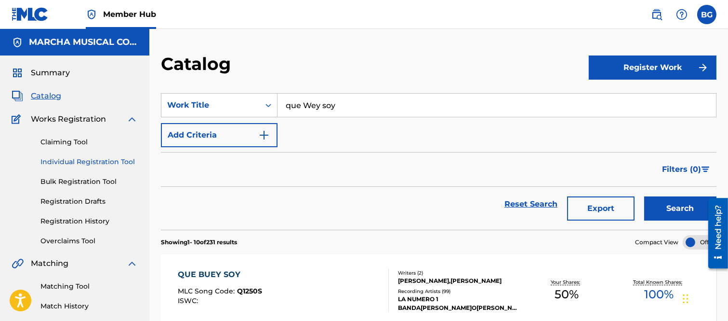
drag, startPoint x: 54, startPoint y: 161, endPoint x: 79, endPoint y: 163, distance: 24.7
click at [55, 161] on link "Individual Registration Tool" at bounding box center [88, 162] width 97 height 10
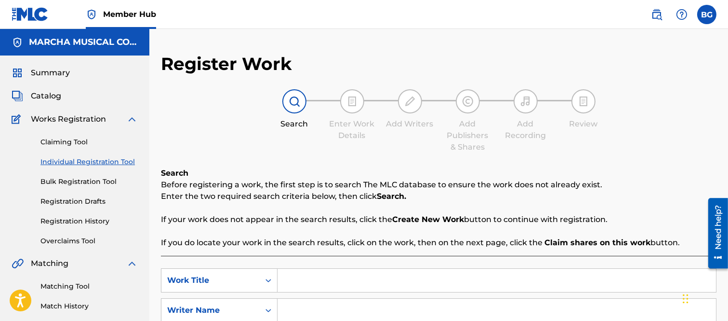
click at [307, 282] on input "Search Form" at bounding box center [497, 280] width 439 height 23
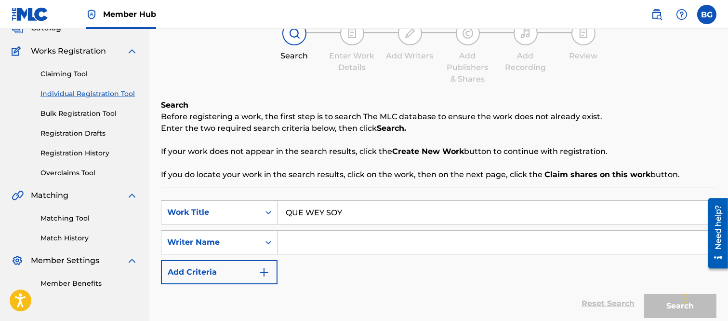
scroll to position [149, 0]
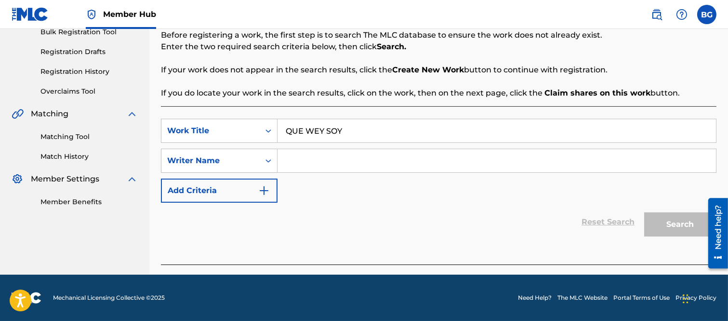
type input "QUE WEY SOY"
click at [300, 161] on input "Search Form" at bounding box center [497, 160] width 439 height 23
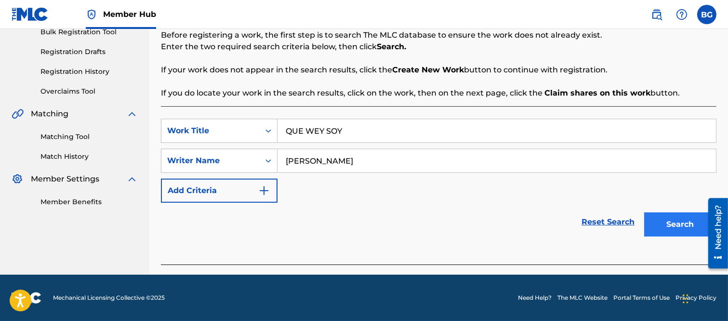
type input "[PERSON_NAME]"
drag, startPoint x: 677, startPoint y: 228, endPoint x: 660, endPoint y: 230, distance: 16.6
click at [676, 227] on button "Search" at bounding box center [681, 224] width 72 height 24
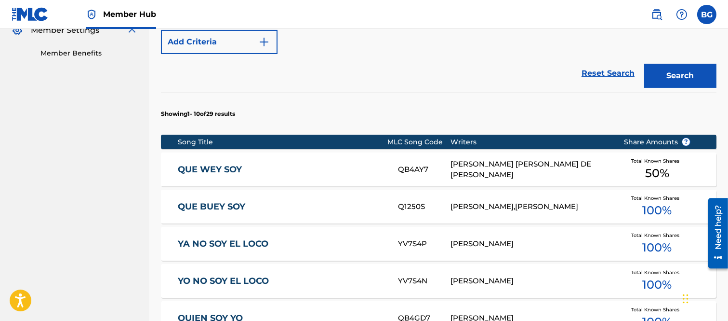
scroll to position [310, 0]
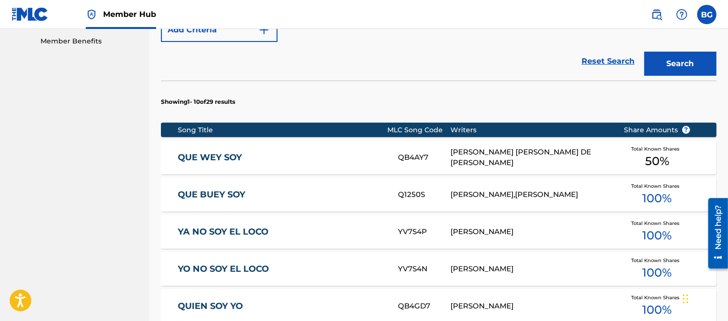
click at [200, 155] on link "QUE WEY SOY" at bounding box center [281, 157] width 207 height 11
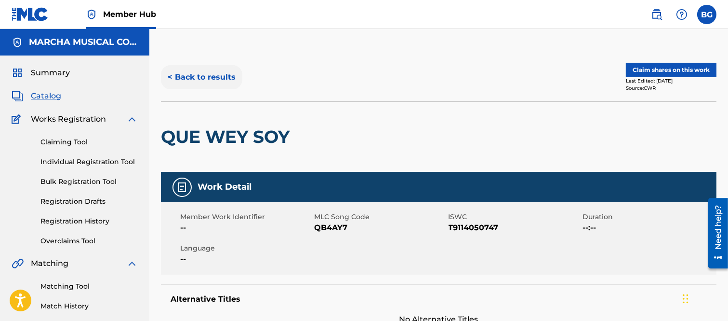
click at [169, 75] on button "< Back to results" at bounding box center [201, 77] width 81 height 24
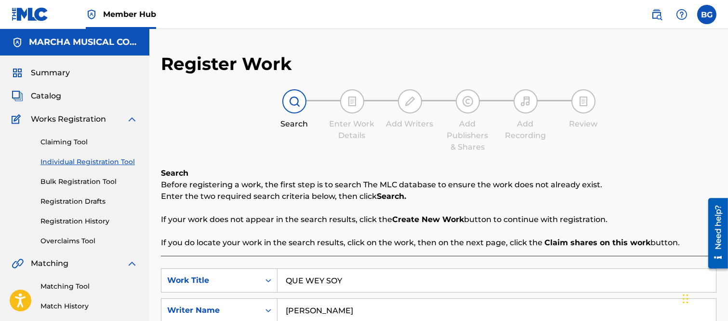
scroll to position [118, 0]
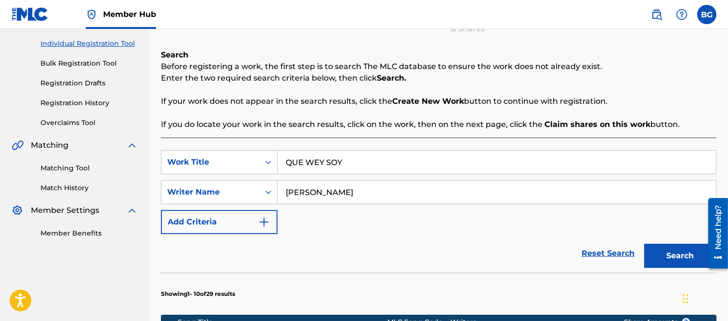
click at [323, 160] on input "QUE WEY SOY" at bounding box center [497, 161] width 439 height 23
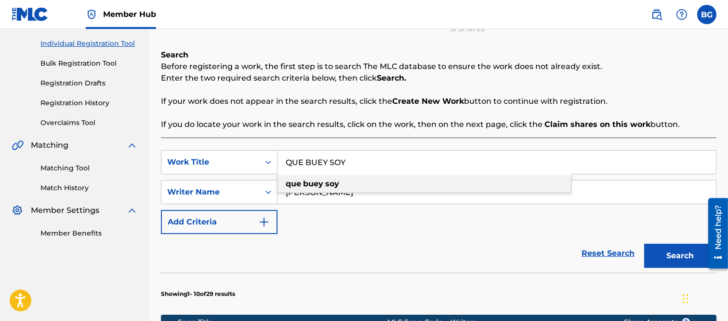
click at [317, 184] on strong "buey" at bounding box center [313, 183] width 20 height 9
type input "que buey soy"
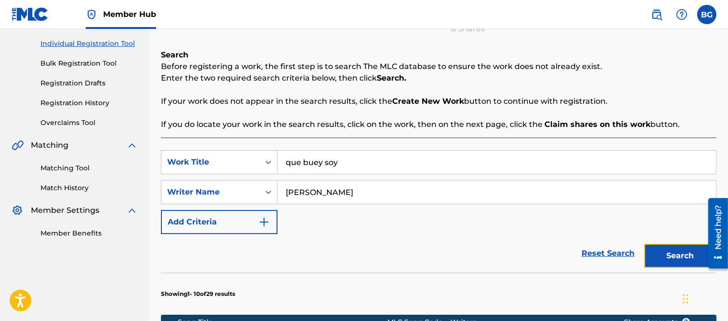
drag, startPoint x: 663, startPoint y: 248, endPoint x: 605, endPoint y: 229, distance: 60.2
click at [659, 248] on button "Search" at bounding box center [681, 255] width 72 height 24
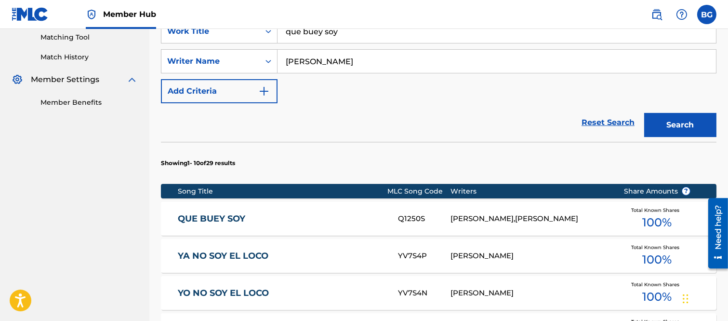
scroll to position [264, 0]
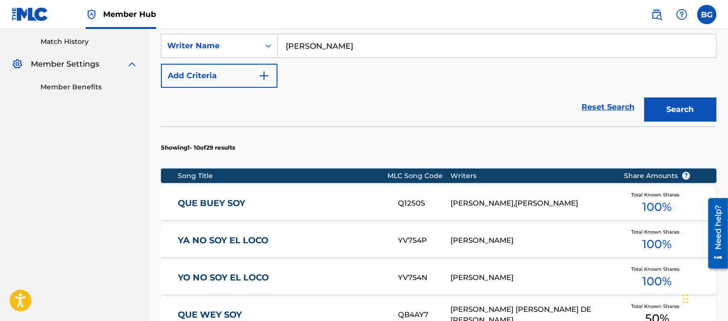
click at [235, 200] on link "QUE BUEY SOY" at bounding box center [281, 203] width 207 height 11
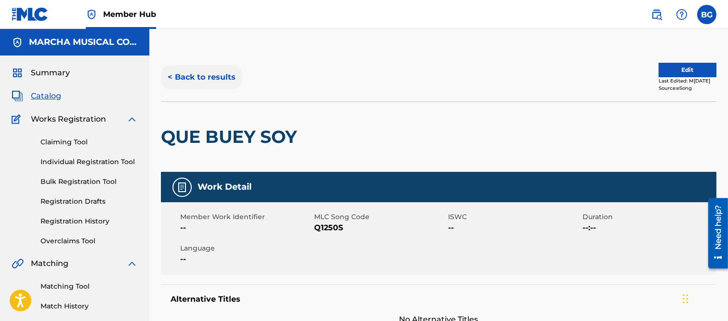
click at [170, 74] on button "< Back to results" at bounding box center [201, 77] width 81 height 24
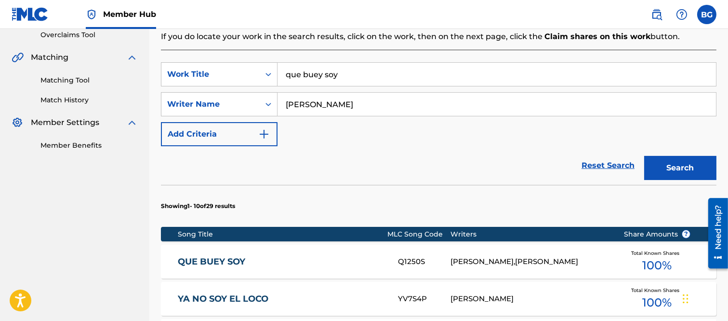
scroll to position [65, 0]
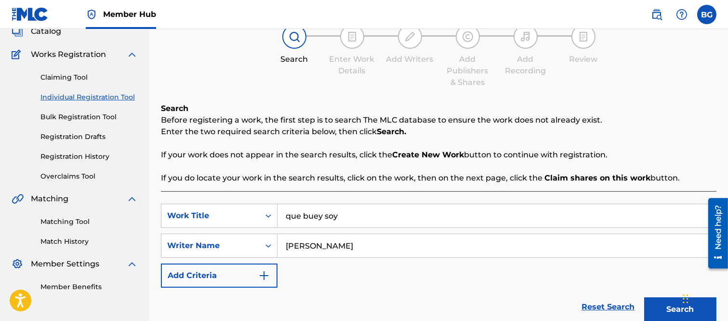
click at [323, 217] on input "que buey soy" at bounding box center [497, 215] width 439 height 23
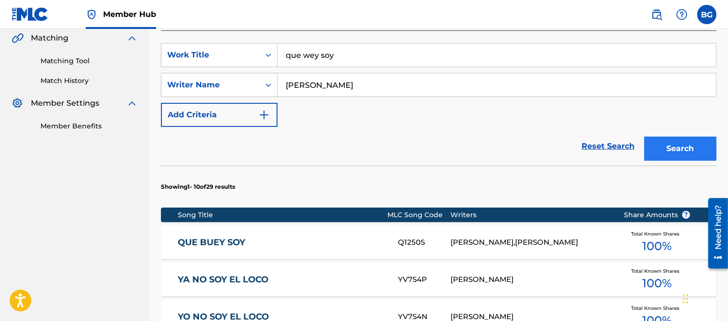
type input "que wey soy"
click at [685, 146] on button "Search" at bounding box center [681, 148] width 72 height 24
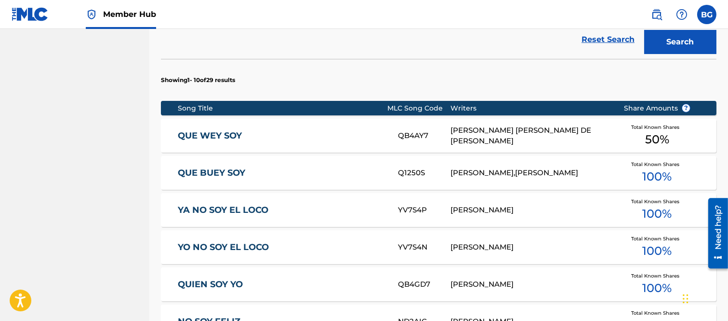
scroll to position [333, 0]
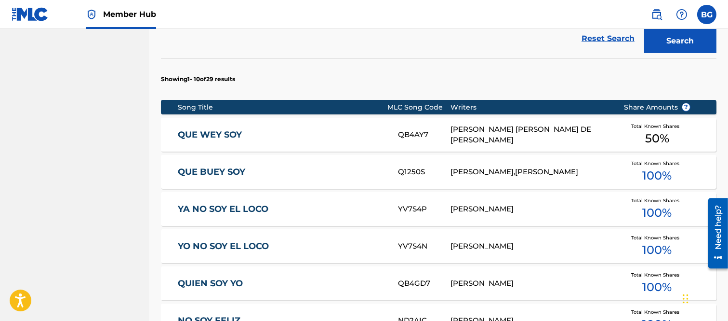
click at [212, 135] on link "QUE WEY SOY" at bounding box center [281, 134] width 207 height 11
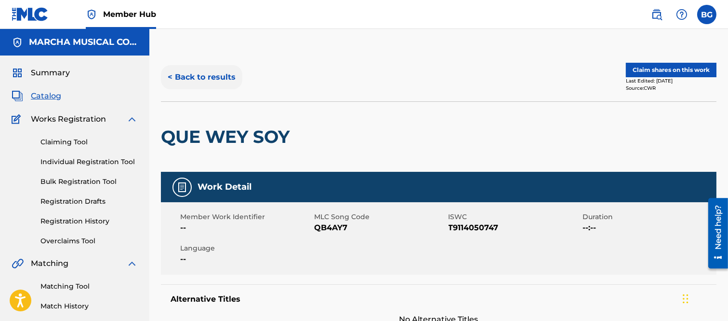
click at [169, 76] on button "< Back to results" at bounding box center [201, 77] width 81 height 24
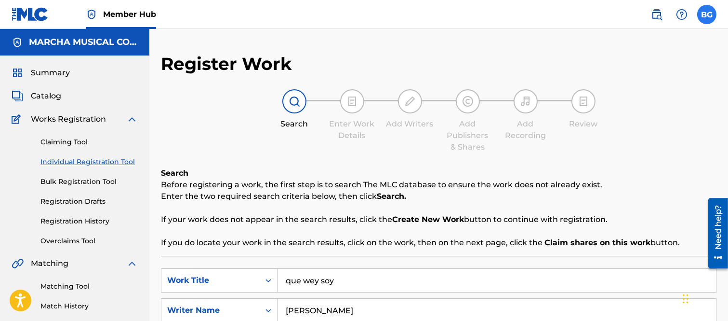
click at [704, 11] on label at bounding box center [707, 14] width 19 height 19
click at [707, 14] on input "BG Bertha Alicia Garza [EMAIL_ADDRESS][PERSON_NAME][DOMAIN_NAME] Notification P…" at bounding box center [707, 14] width 0 height 0
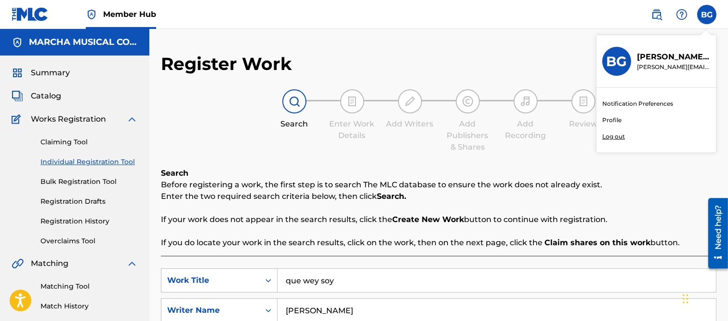
click at [609, 136] on p "Log out" at bounding box center [614, 136] width 23 height 9
click at [707, 14] on input "BG Bertha Alicia Garza [EMAIL_ADDRESS][PERSON_NAME][DOMAIN_NAME] Notification P…" at bounding box center [707, 14] width 0 height 0
